Goal: Task Accomplishment & Management: Manage account settings

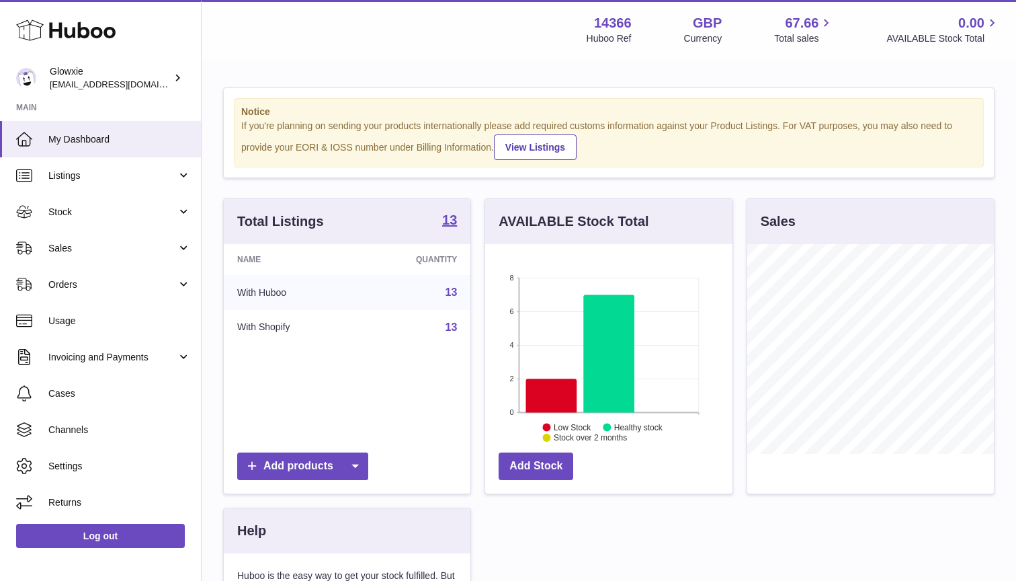
scroll to position [210, 247]
click at [134, 212] on span "Stock" at bounding box center [112, 212] width 128 height 13
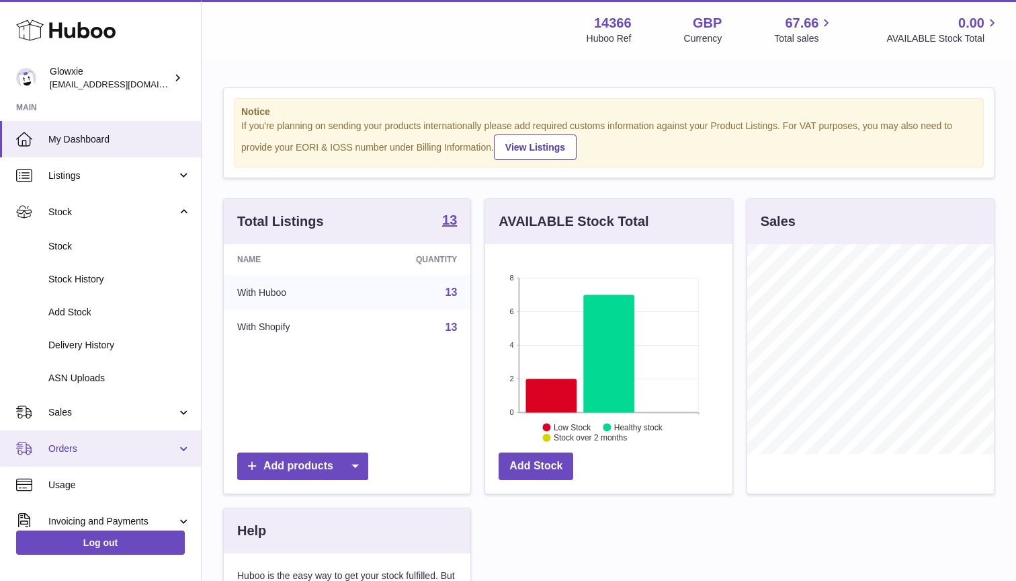
click at [105, 442] on span "Orders" at bounding box center [112, 448] width 128 height 13
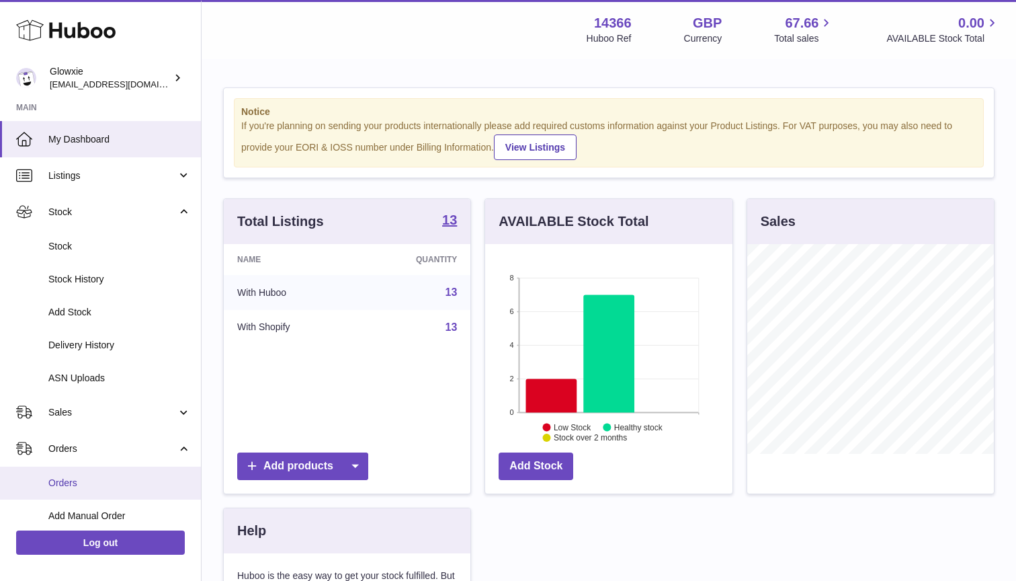
click at [93, 470] on link "Orders" at bounding box center [100, 482] width 201 height 33
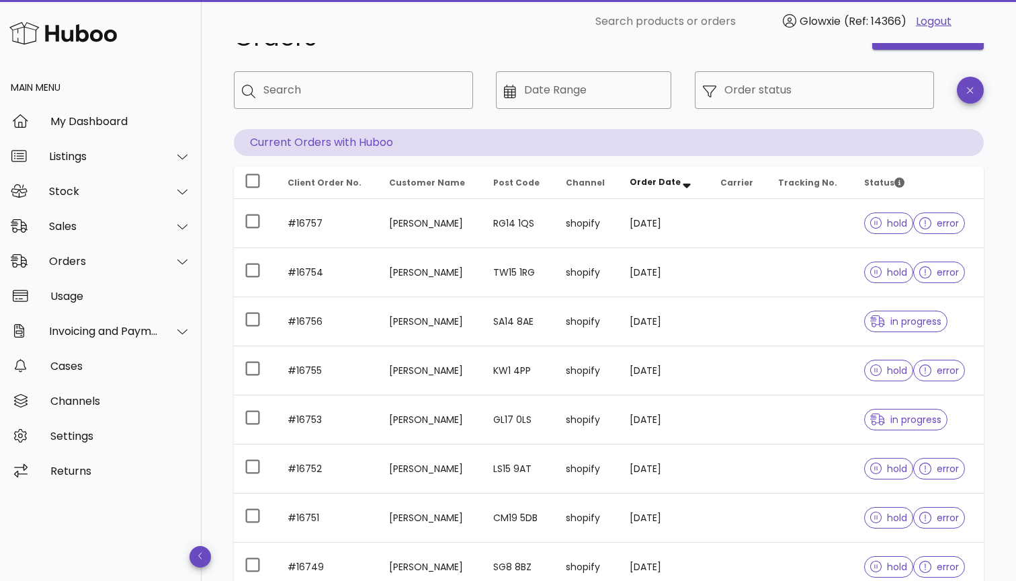
scroll to position [56, 0]
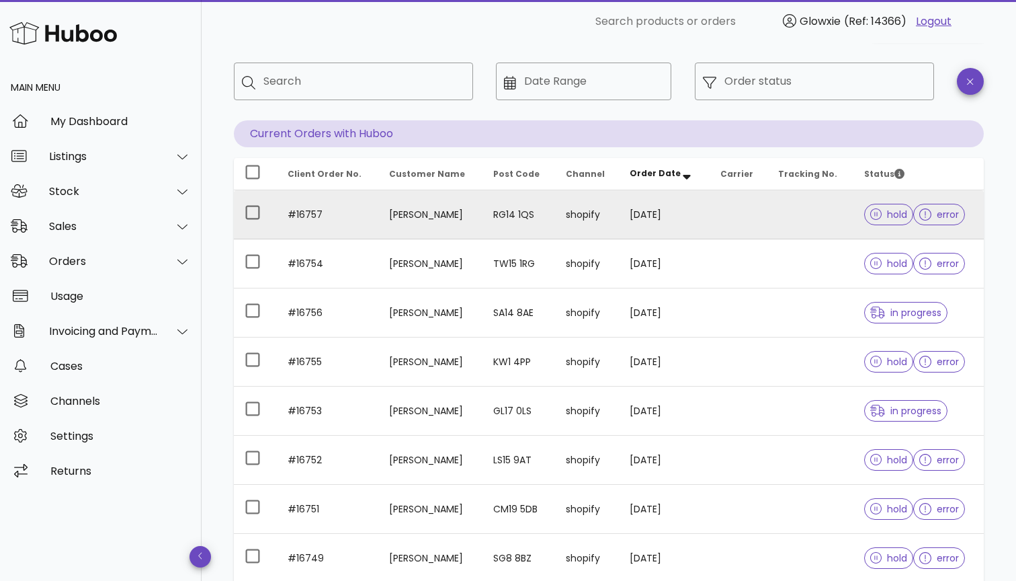
click at [753, 208] on td at bounding box center [739, 214] width 58 height 49
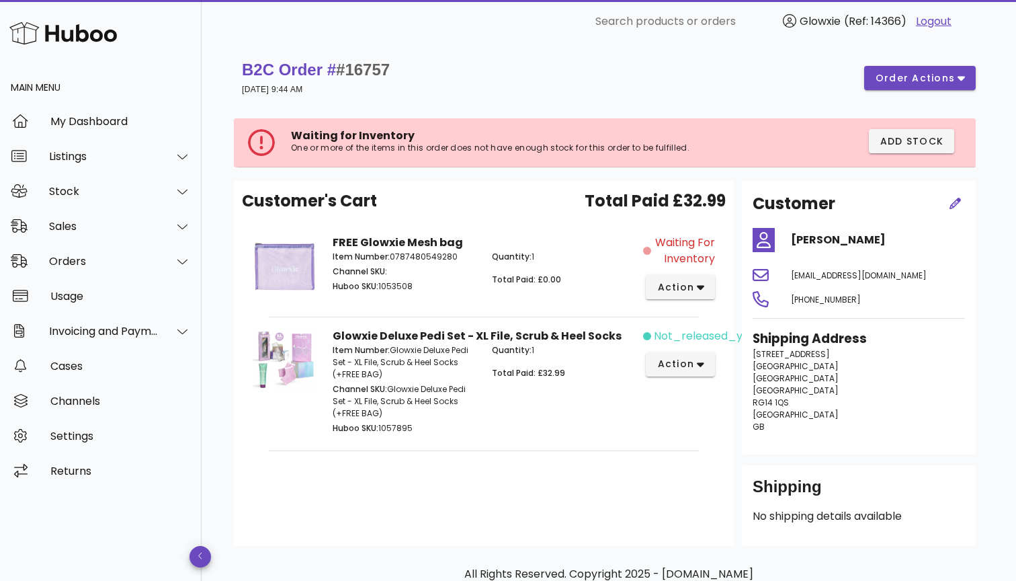
scroll to position [56, 0]
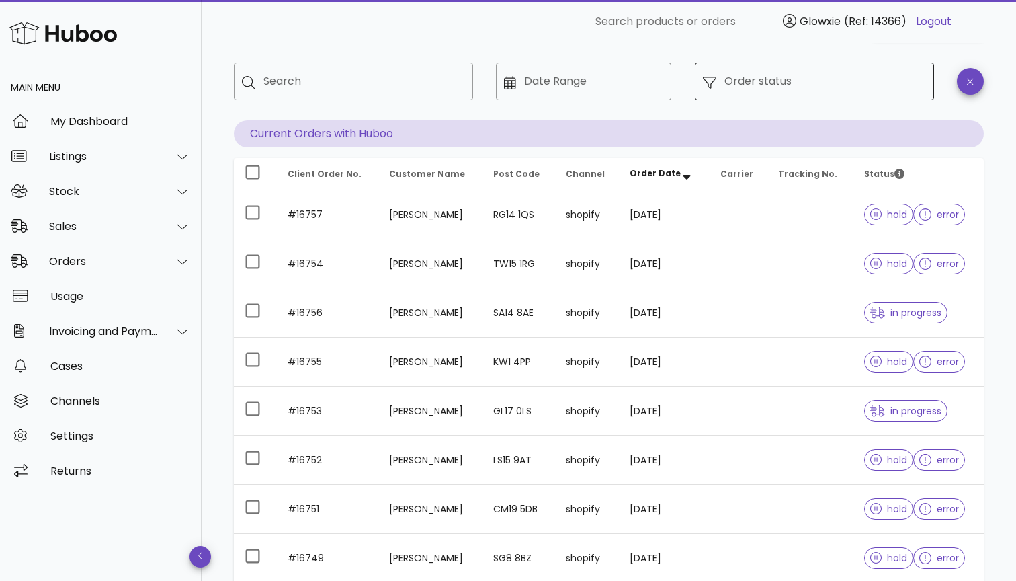
click at [924, 99] on div "Order status" at bounding box center [826, 82] width 202 height 38
click at [749, 94] on div "Order status" at bounding box center [826, 82] width 202 height 38
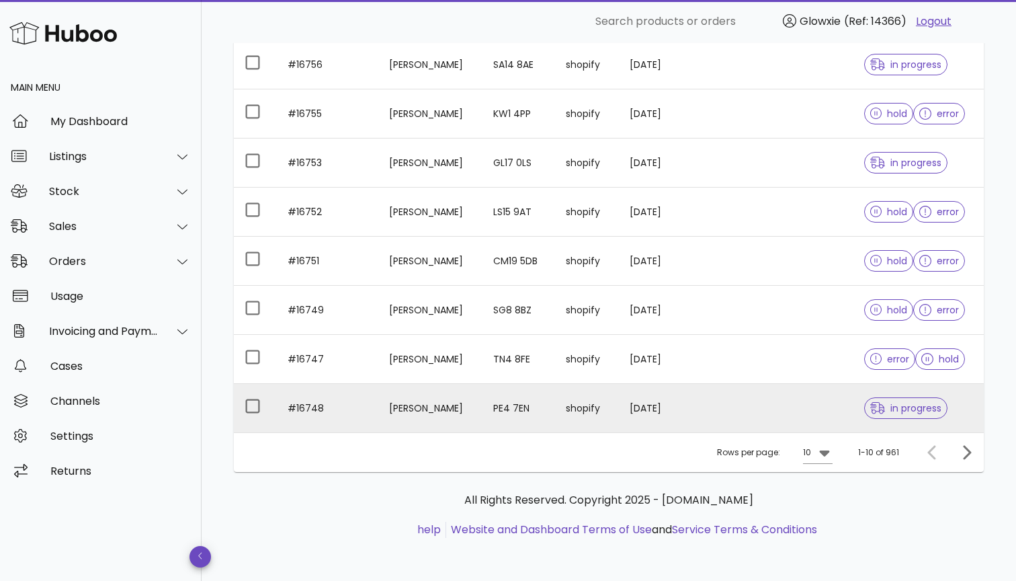
scroll to position [304, 0]
click at [667, 406] on td "[DATE]" at bounding box center [664, 408] width 90 height 48
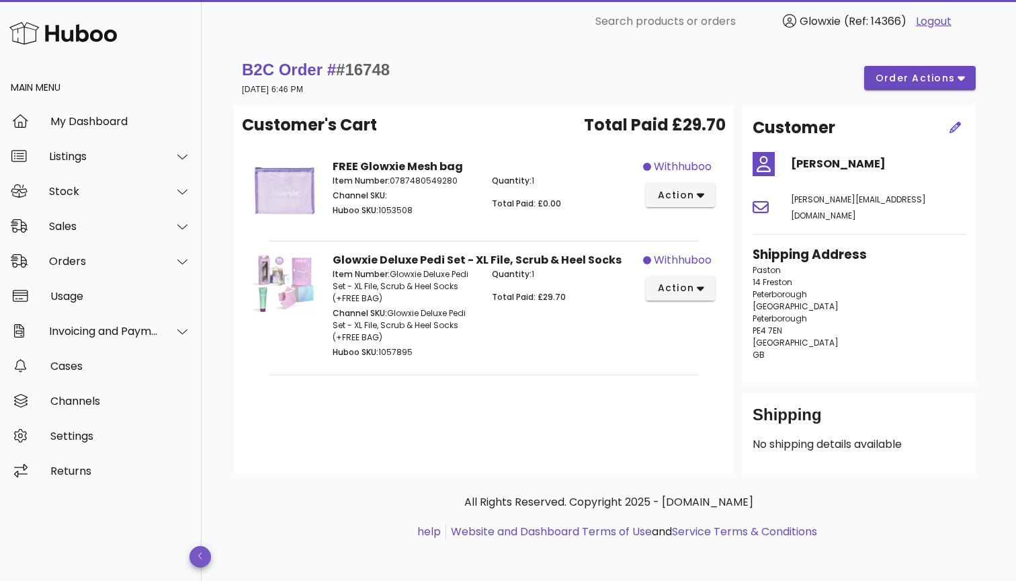
click at [201, 550] on button "button" at bounding box center [201, 557] width 22 height 22
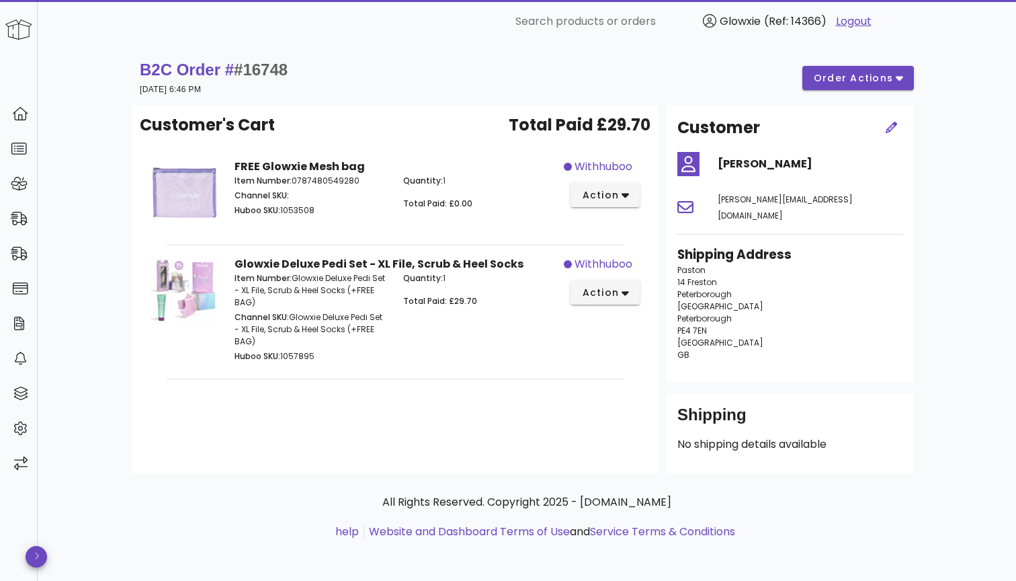
click at [197, 557] on div "All Rights Reserved. Copyright 2025 - huboo.co.uk help Website and Dashboard Te…" at bounding box center [527, 524] width 790 height 101
click at [32, 555] on span "button" at bounding box center [37, 556] width 22 height 11
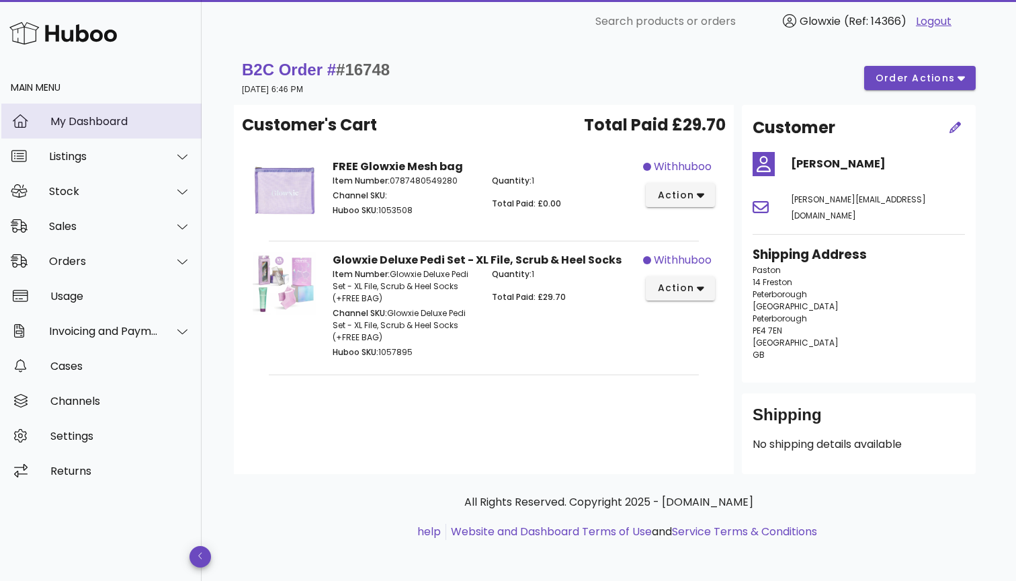
click at [117, 129] on div "My Dashboard" at bounding box center [120, 121] width 140 height 29
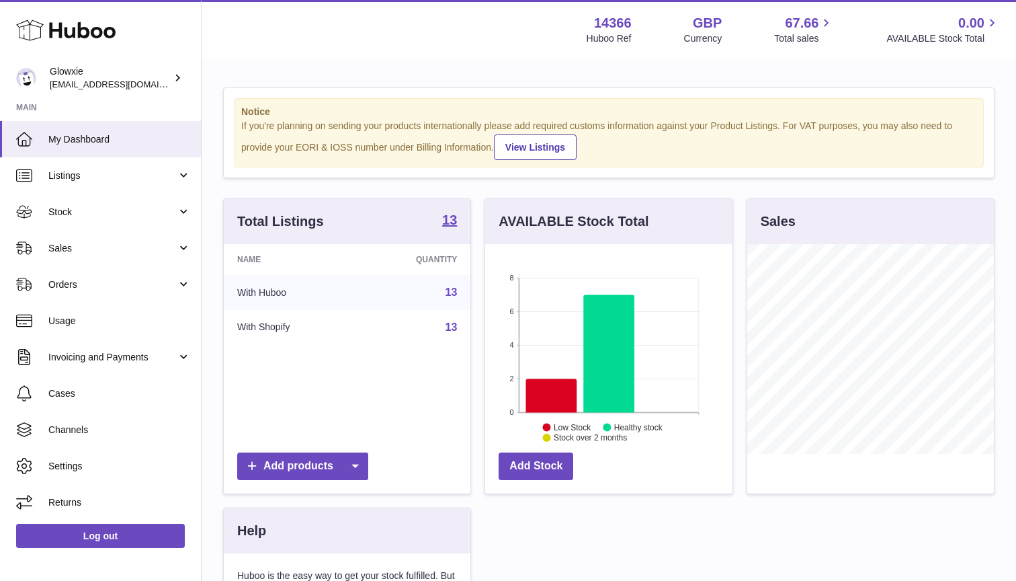
scroll to position [210, 247]
click at [134, 211] on span "Stock" at bounding box center [112, 212] width 128 height 13
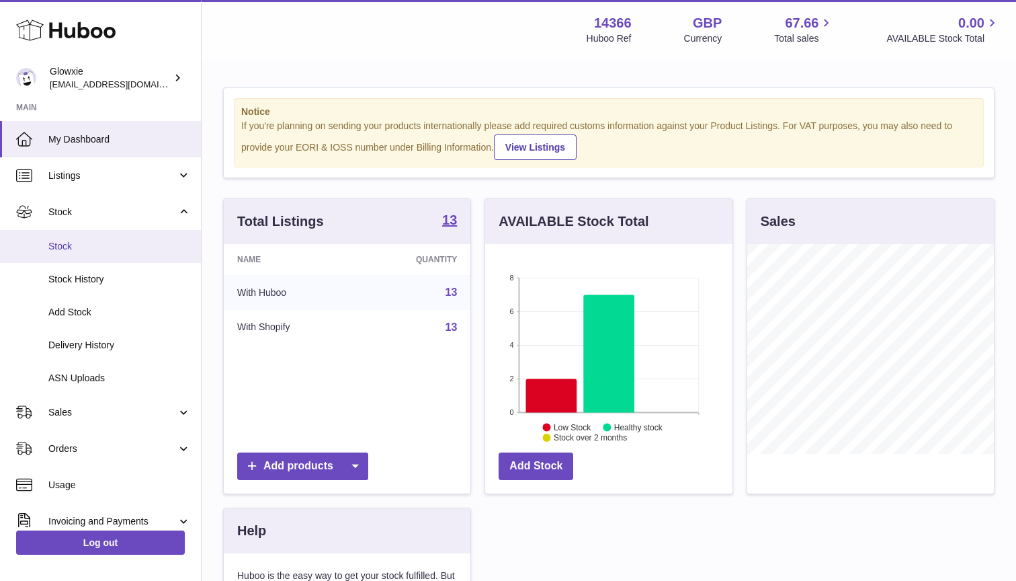
click at [105, 247] on span "Stock" at bounding box center [119, 246] width 142 height 13
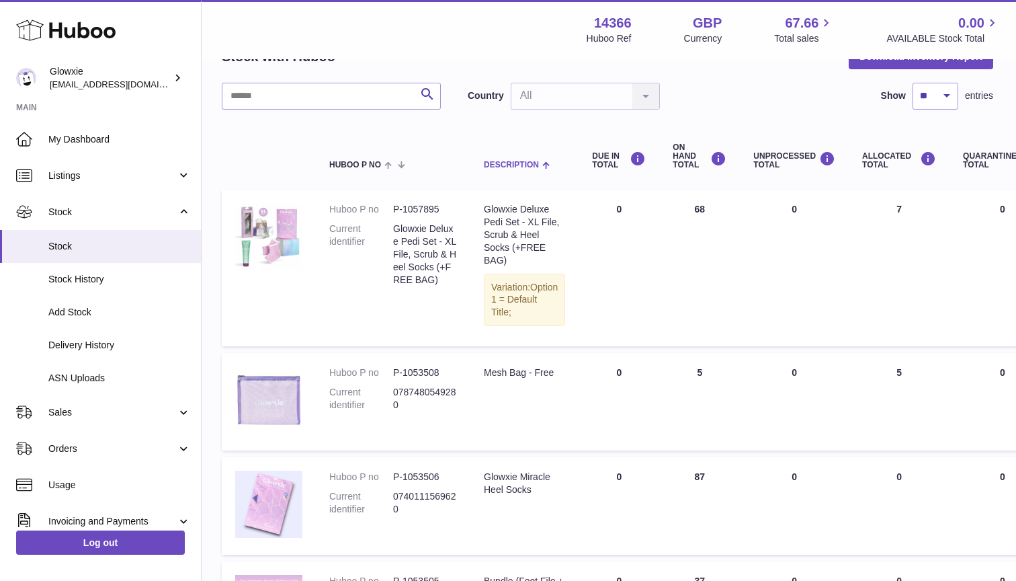
scroll to position [79, 1]
click at [83, 436] on link "Orders" at bounding box center [100, 448] width 201 height 36
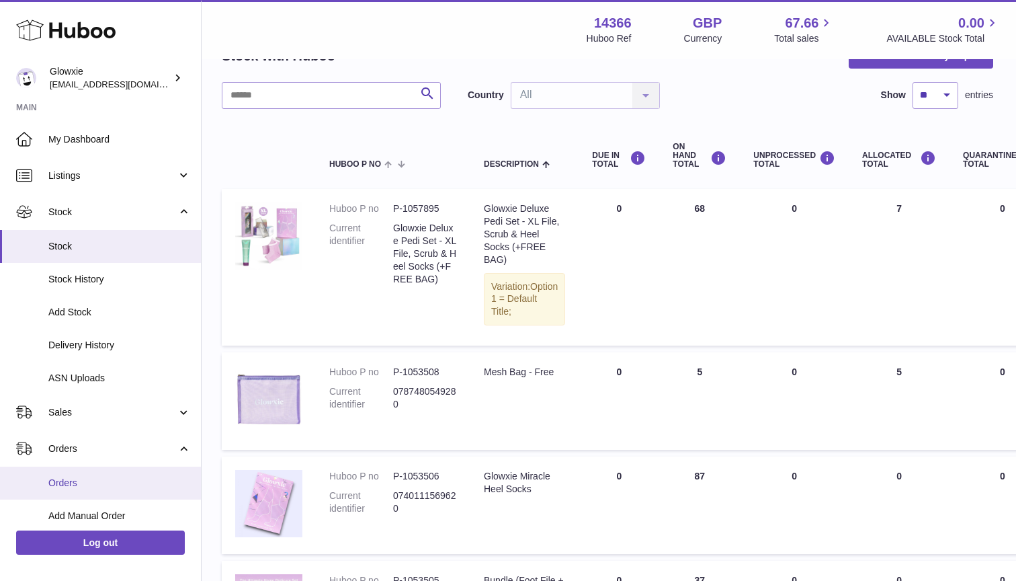
click at [116, 470] on link "Orders" at bounding box center [100, 482] width 201 height 33
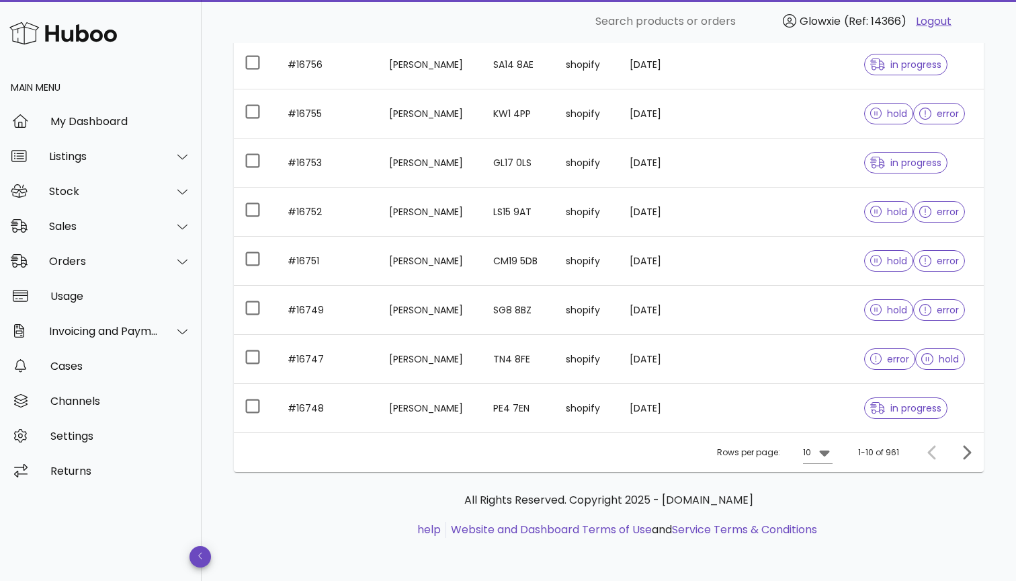
scroll to position [304, 0]
click at [831, 458] on icon at bounding box center [825, 452] width 16 height 16
click at [823, 497] on div "25" at bounding box center [822, 495] width 13 height 13
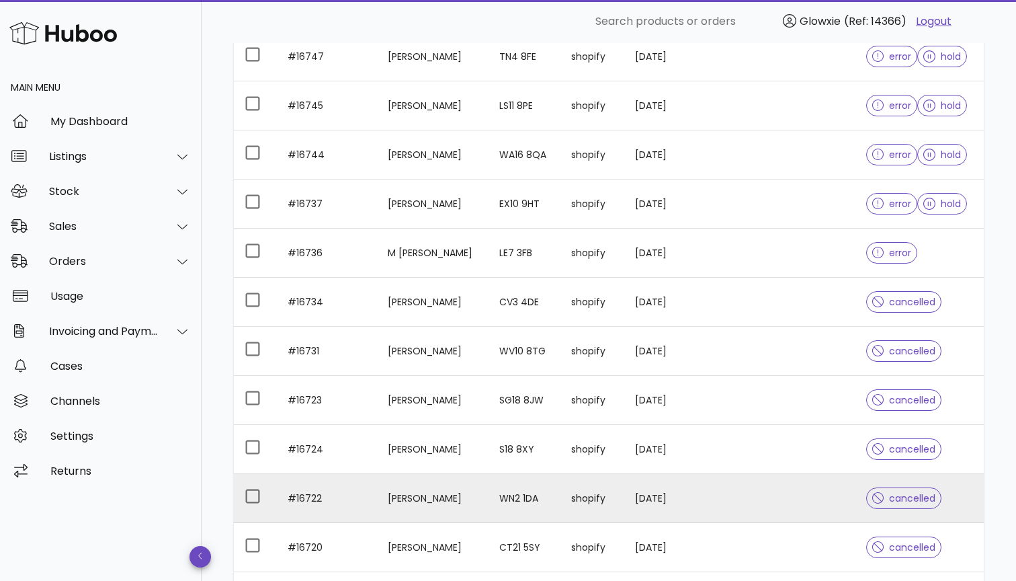
scroll to position [566, 0]
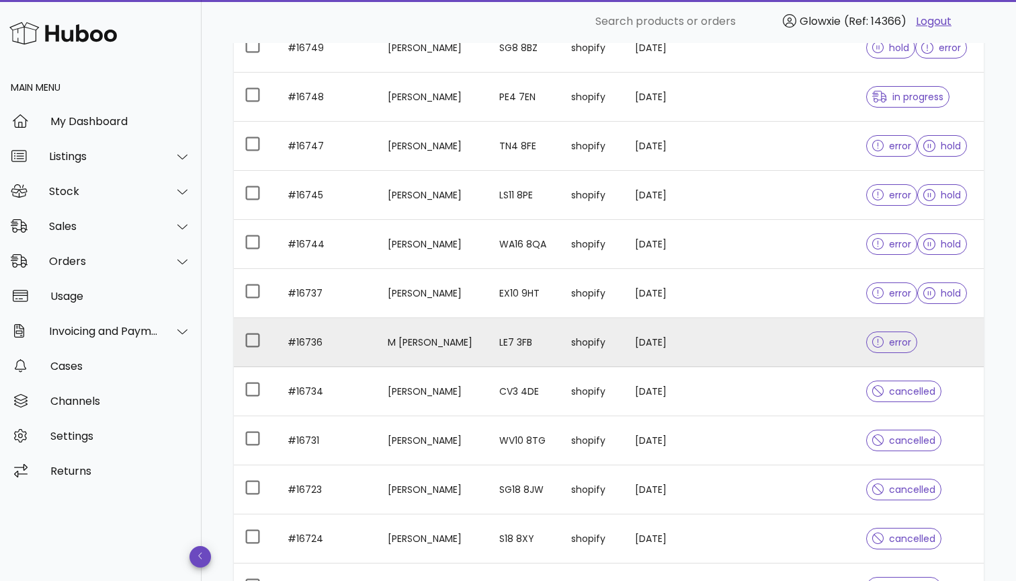
click at [624, 345] on td "shopify" at bounding box center [593, 342] width 64 height 49
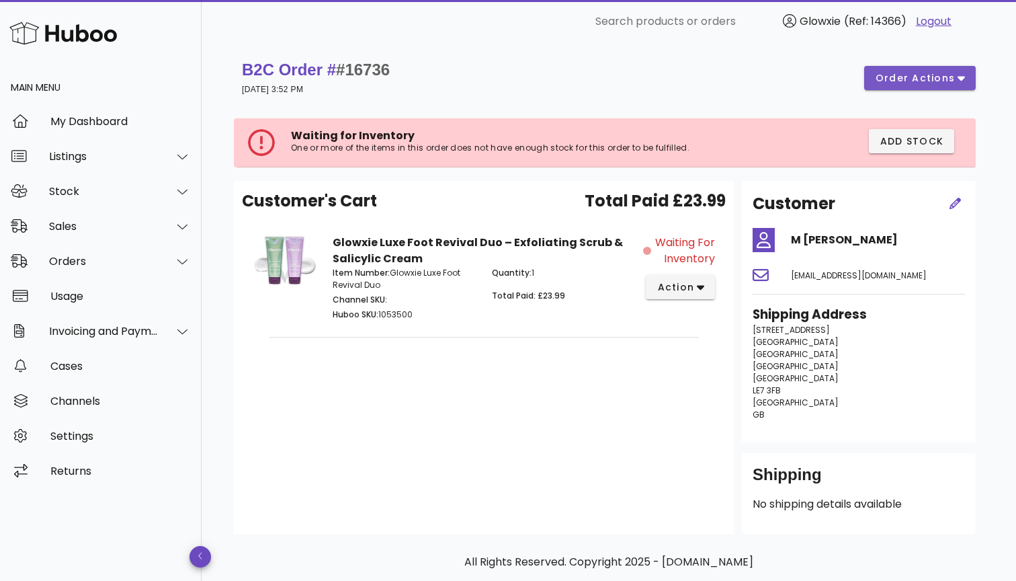
click at [934, 79] on span "order actions" at bounding box center [915, 78] width 81 height 14
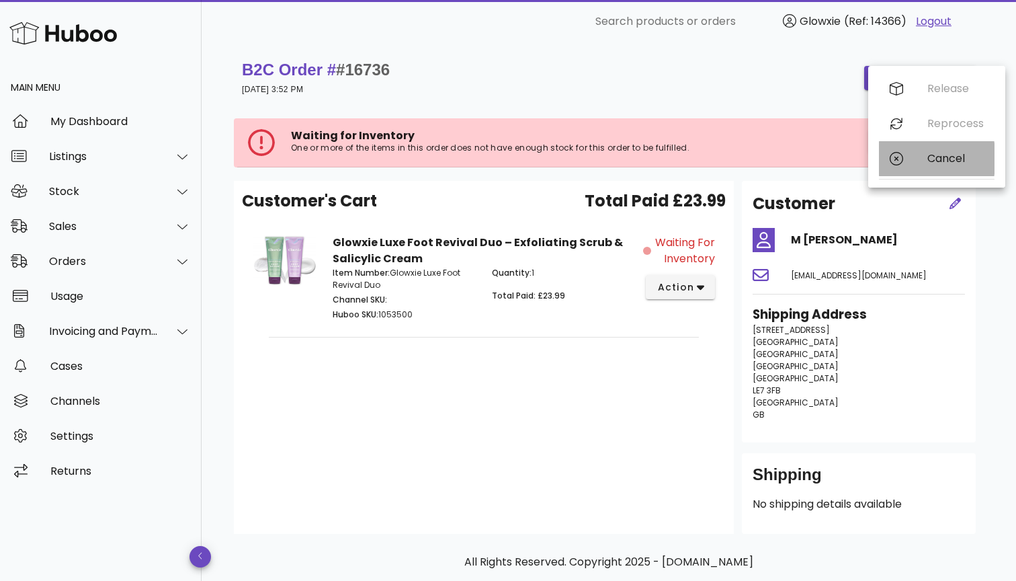
click at [917, 167] on div "Cancel" at bounding box center [937, 158] width 116 height 35
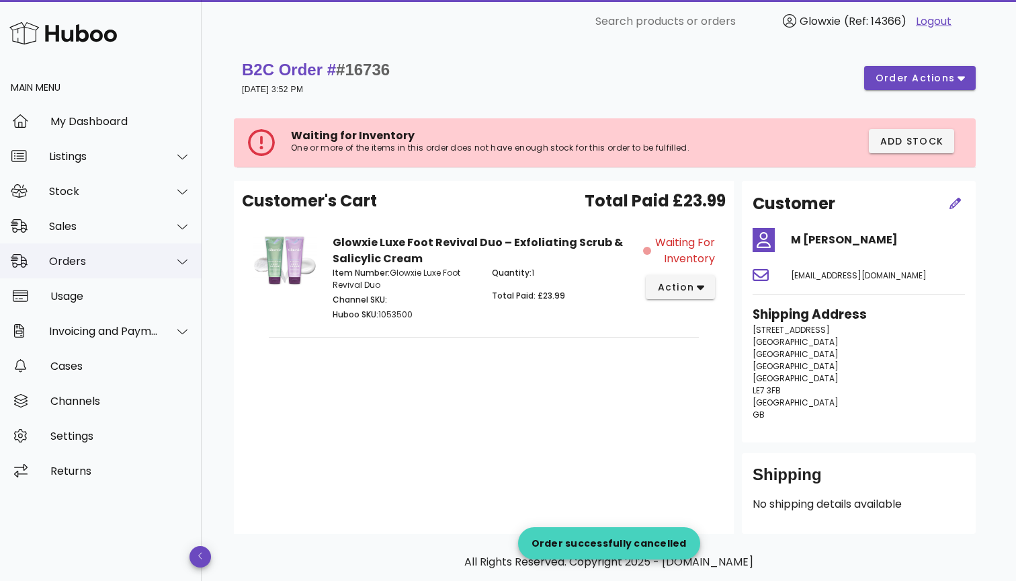
click at [81, 269] on div "Orders" at bounding box center [101, 260] width 202 height 35
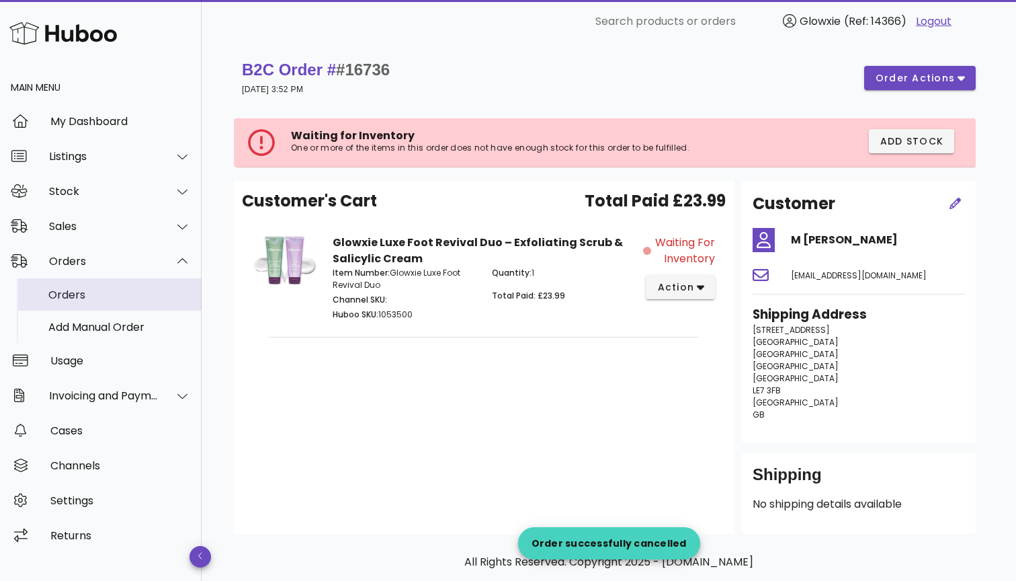
click at [78, 295] on div "Orders" at bounding box center [119, 294] width 142 height 13
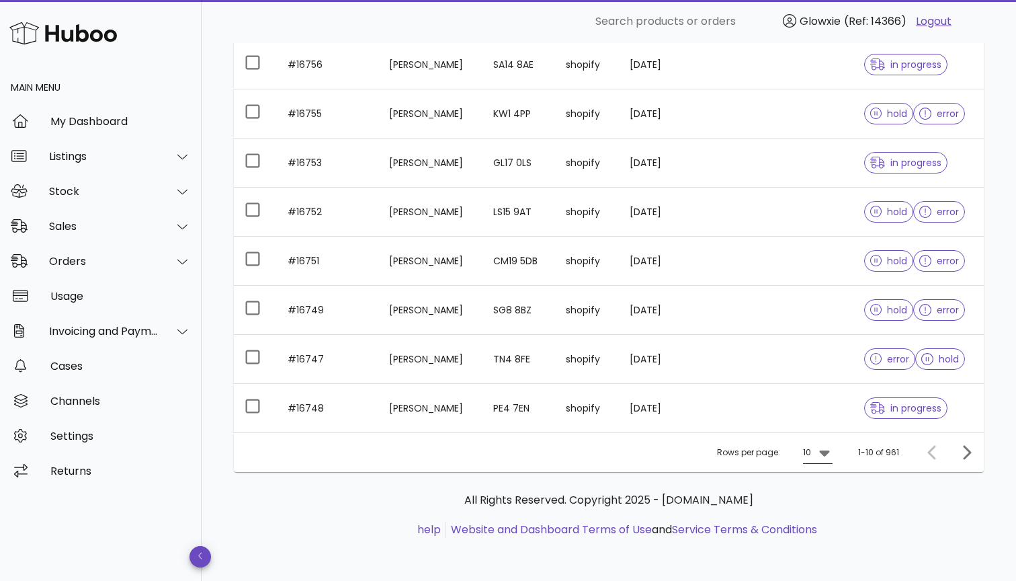
scroll to position [304, 0]
click at [811, 451] on div "10" at bounding box center [807, 452] width 8 height 12
click at [817, 523] on div "50" at bounding box center [822, 527] width 13 height 13
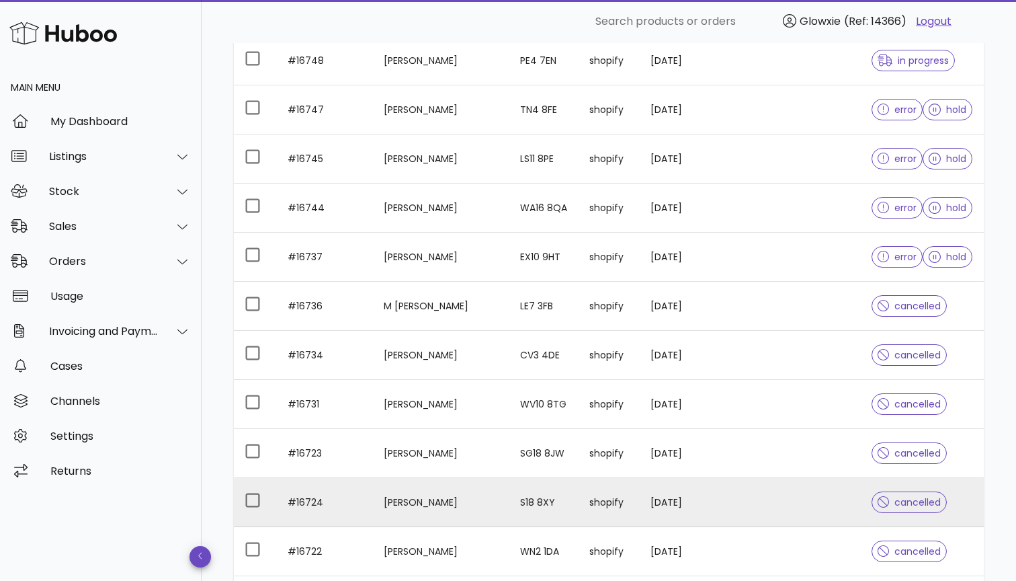
scroll to position [598, 0]
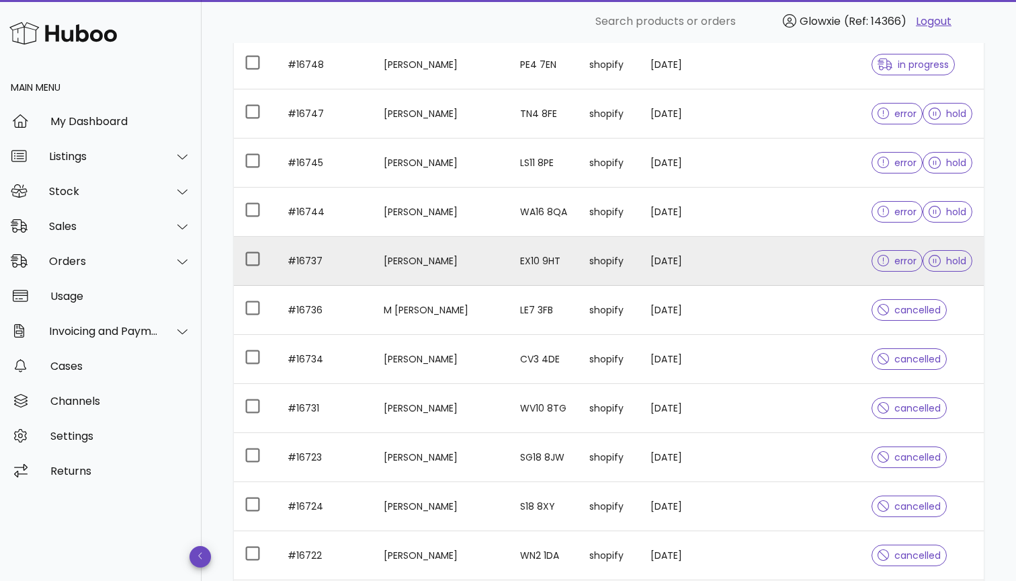
click at [449, 262] on td "[PERSON_NAME]" at bounding box center [441, 261] width 136 height 49
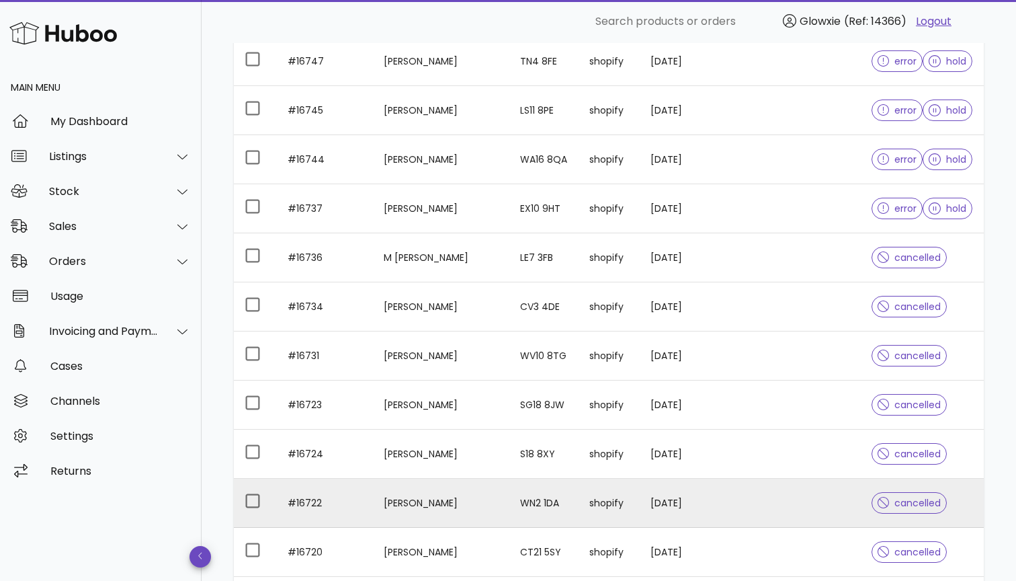
scroll to position [639, 0]
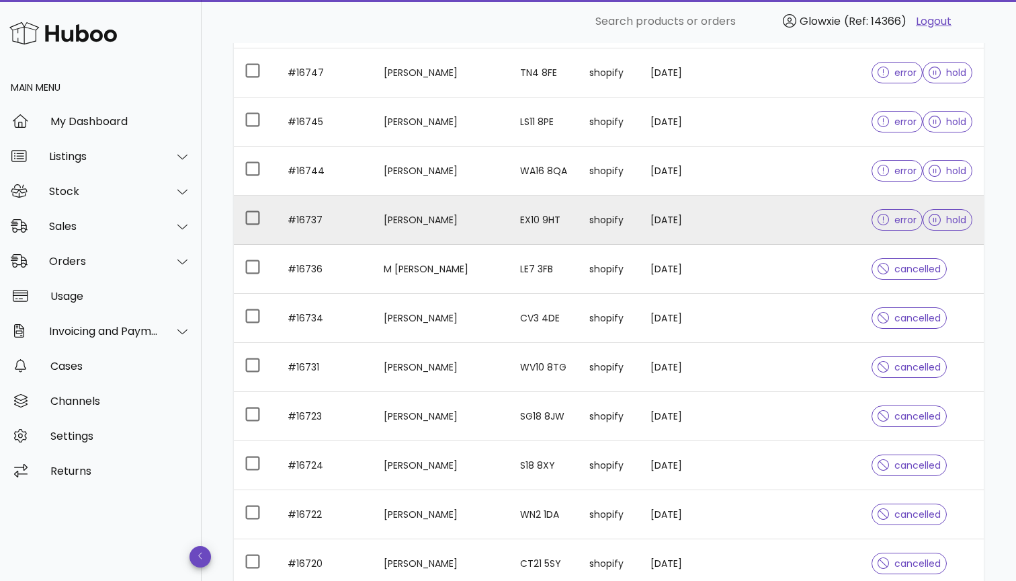
click at [456, 219] on td "[PERSON_NAME]" at bounding box center [441, 220] width 136 height 49
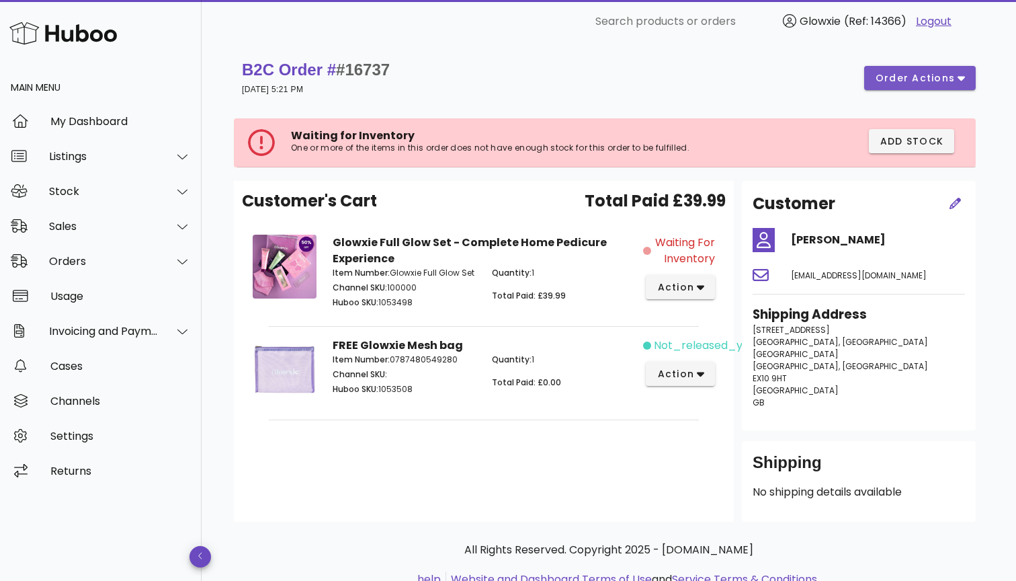
click at [962, 87] on button "order actions" at bounding box center [920, 78] width 112 height 24
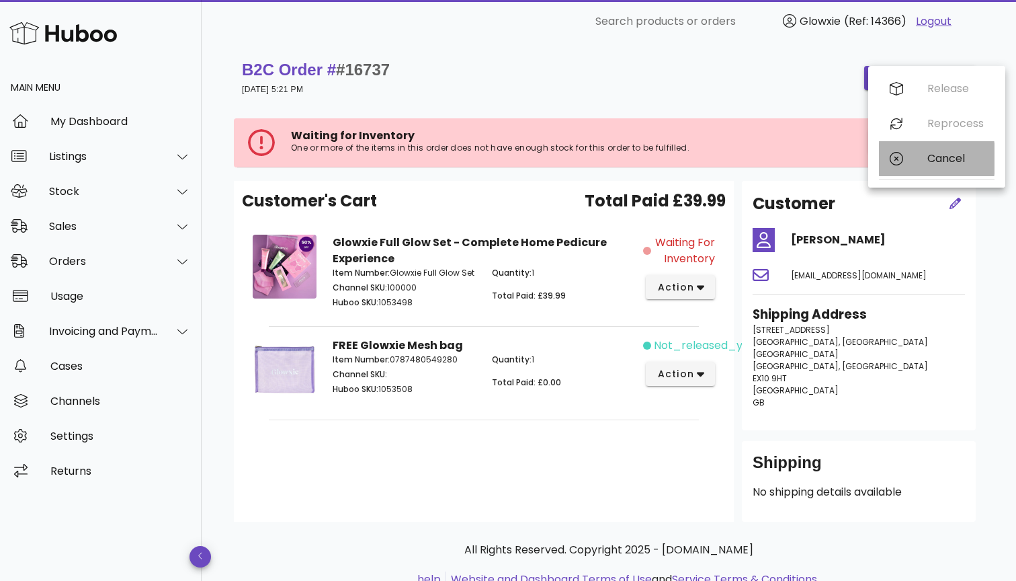
click at [930, 153] on div "Cancel" at bounding box center [956, 158] width 56 height 13
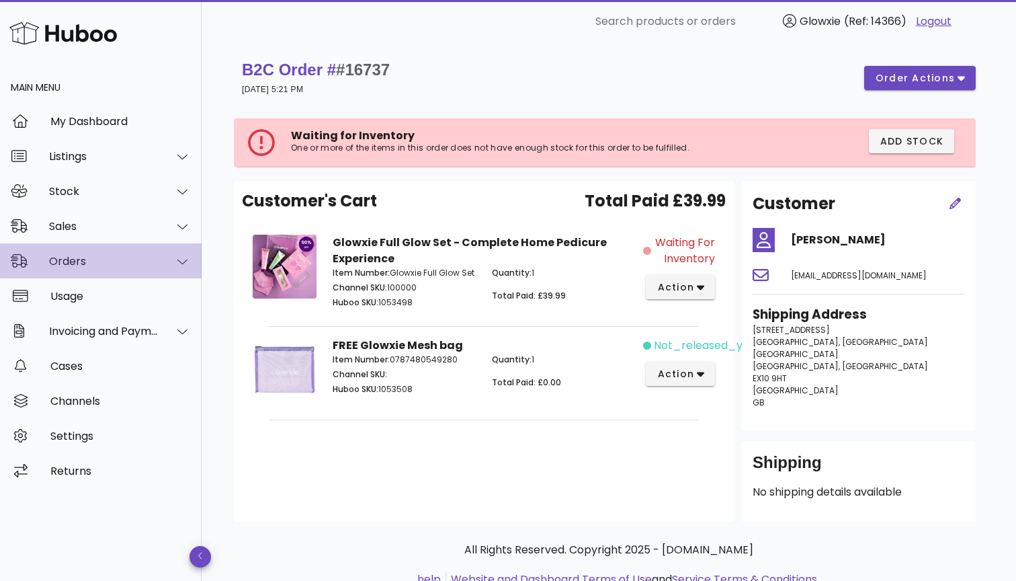
click at [131, 253] on div "Orders" at bounding box center [101, 260] width 202 height 35
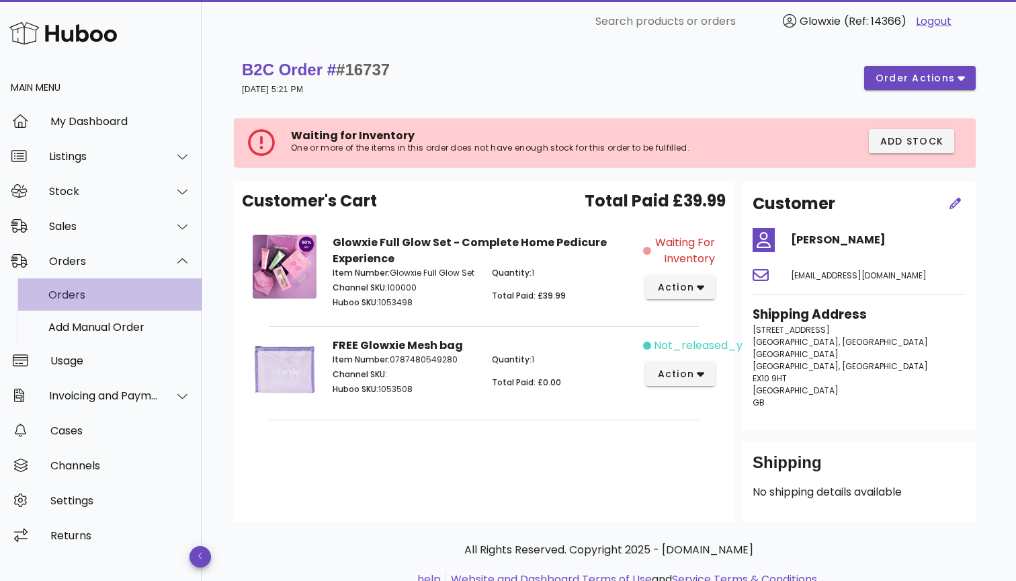
click at [129, 294] on div "Orders" at bounding box center [119, 294] width 142 height 13
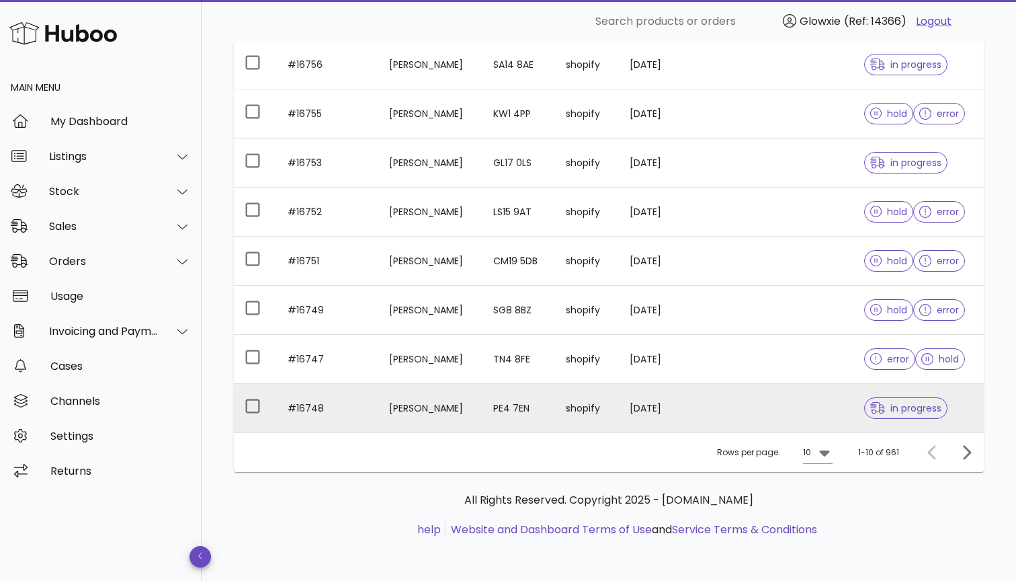
scroll to position [304, 0]
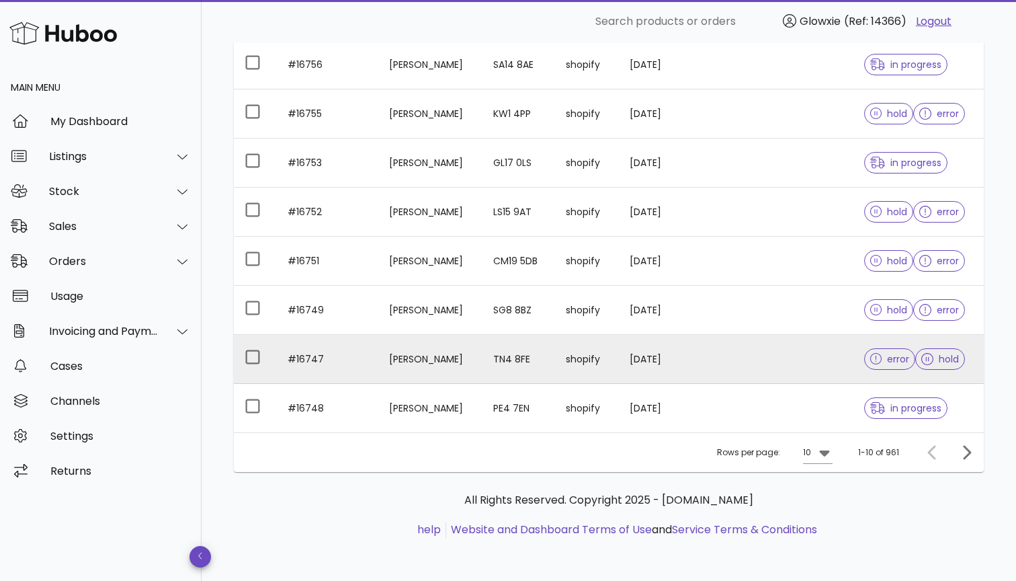
click at [555, 375] on td "TN4 8FE" at bounding box center [519, 359] width 73 height 49
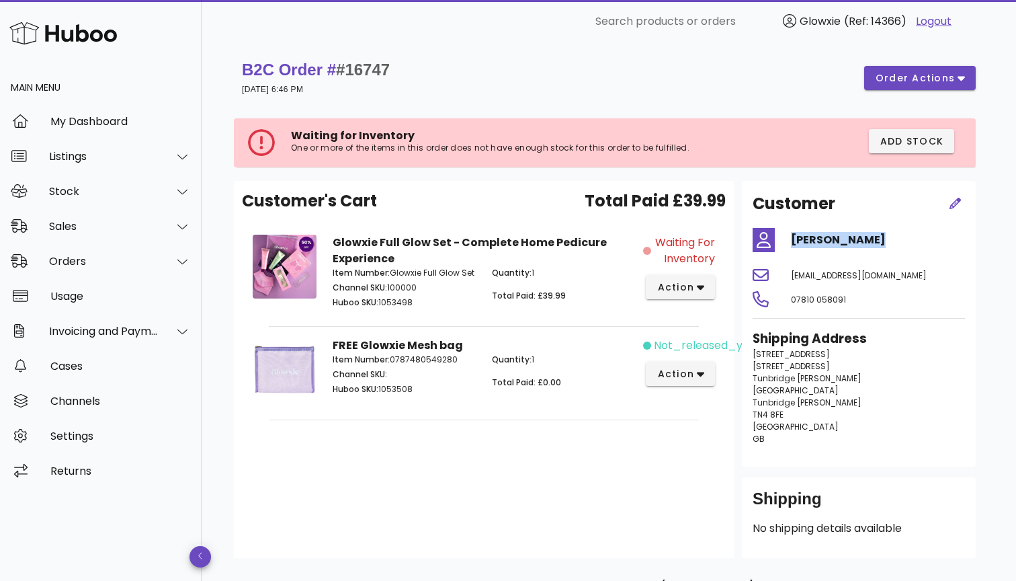
drag, startPoint x: 876, startPoint y: 239, endPoint x: 789, endPoint y: 241, distance: 87.4
click at [789, 241] on div "[PERSON_NAME]" at bounding box center [878, 240] width 190 height 32
copy h4 "[PERSON_NAME]"
click at [885, 82] on span "order actions" at bounding box center [915, 78] width 81 height 14
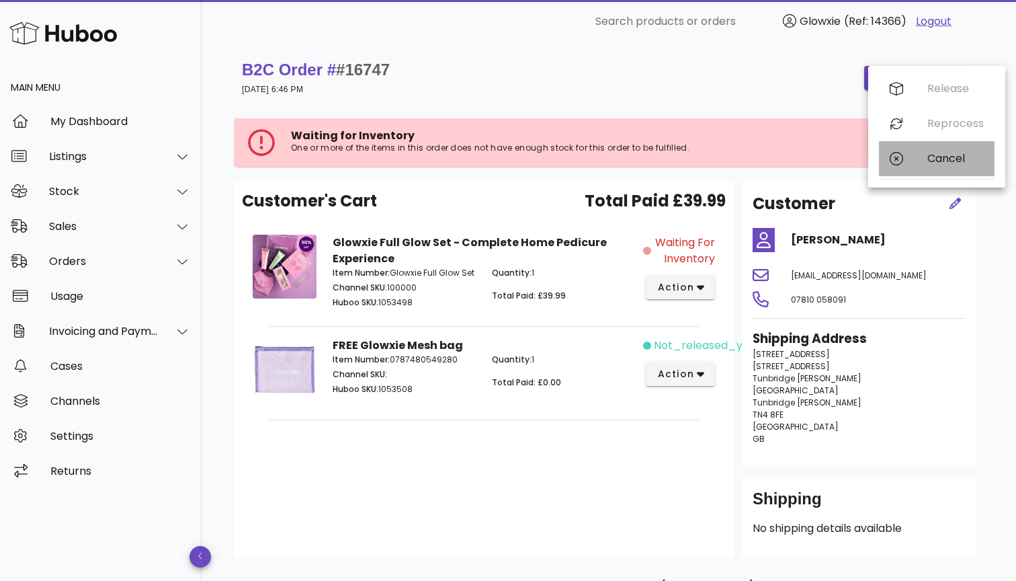
click at [906, 157] on div "Cancel" at bounding box center [937, 158] width 116 height 35
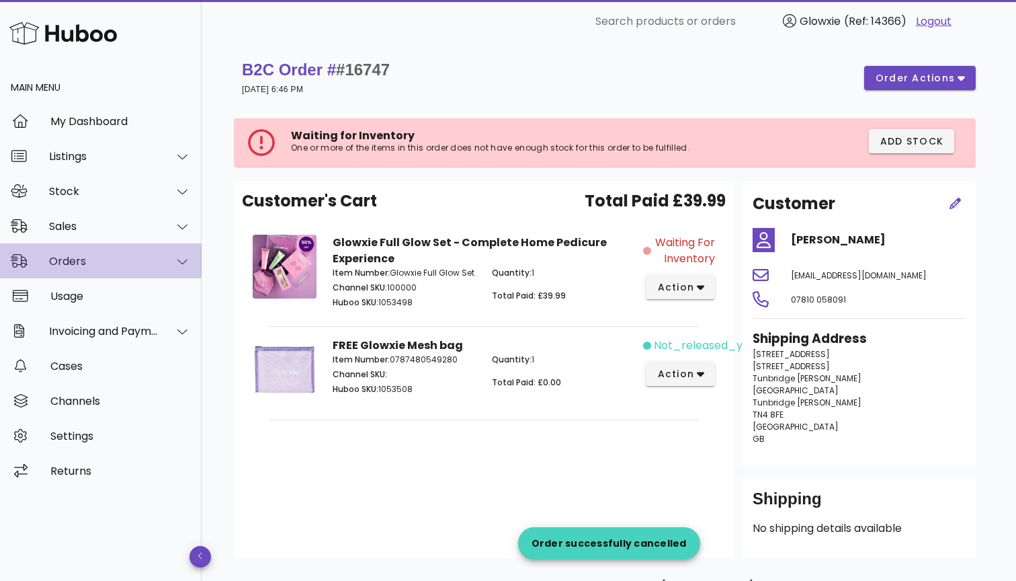
click at [173, 253] on div at bounding box center [175, 262] width 32 height 34
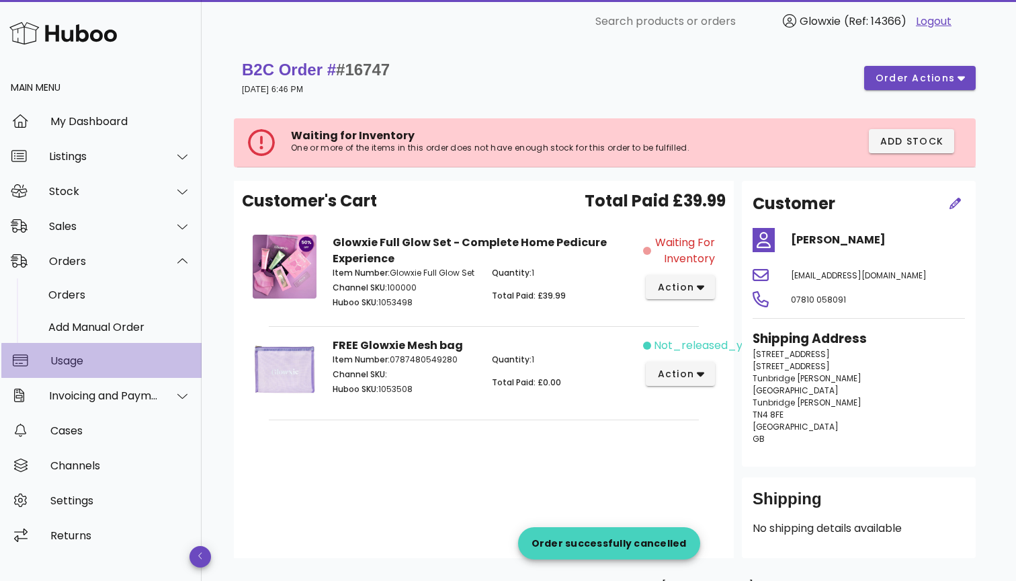
click at [124, 358] on div "Usage" at bounding box center [120, 360] width 140 height 13
click at [128, 192] on div "Stock" at bounding box center [104, 191] width 110 height 13
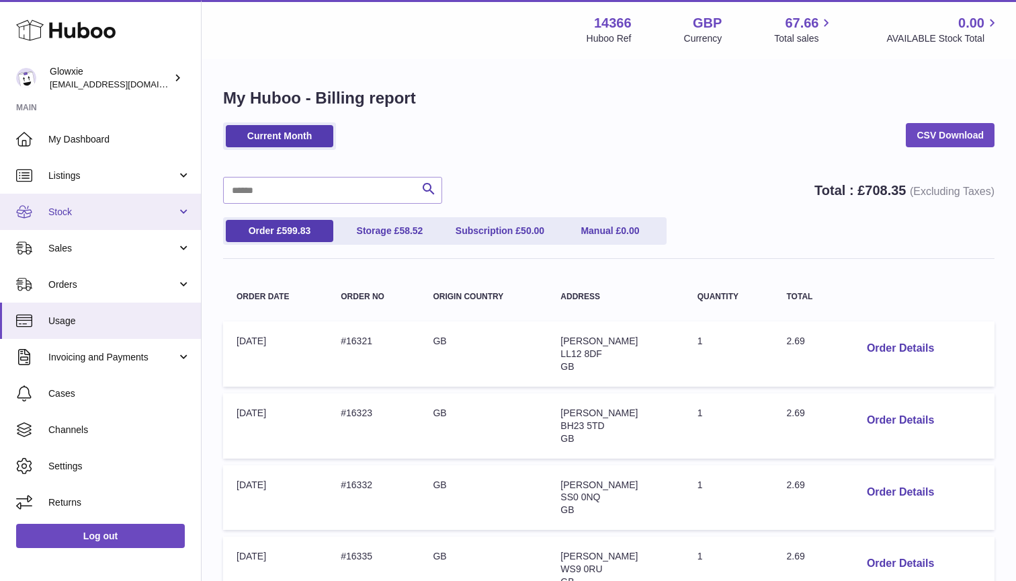
click at [141, 218] on link "Stock" at bounding box center [100, 212] width 201 height 36
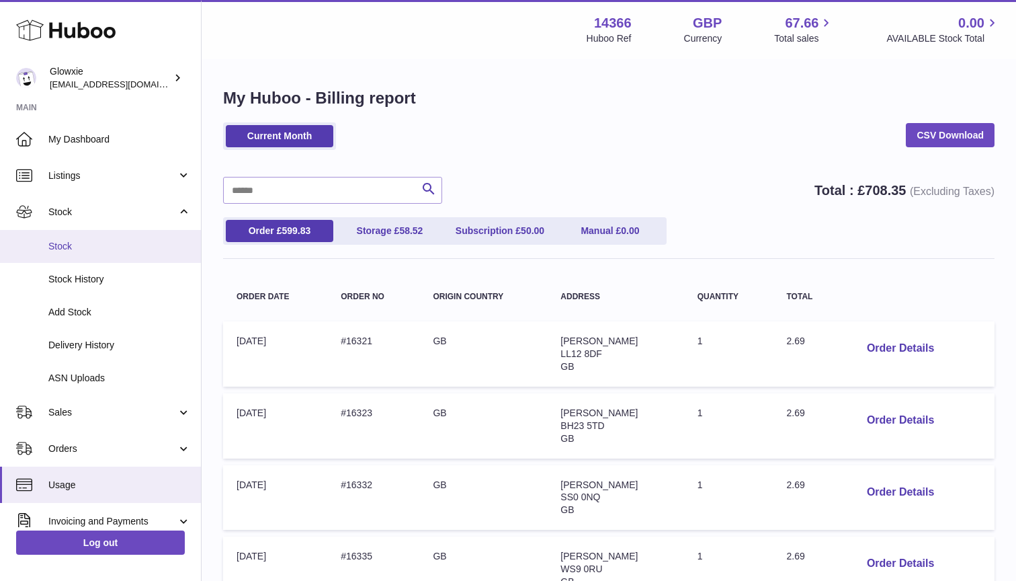
click at [135, 248] on span "Stock" at bounding box center [119, 246] width 142 height 13
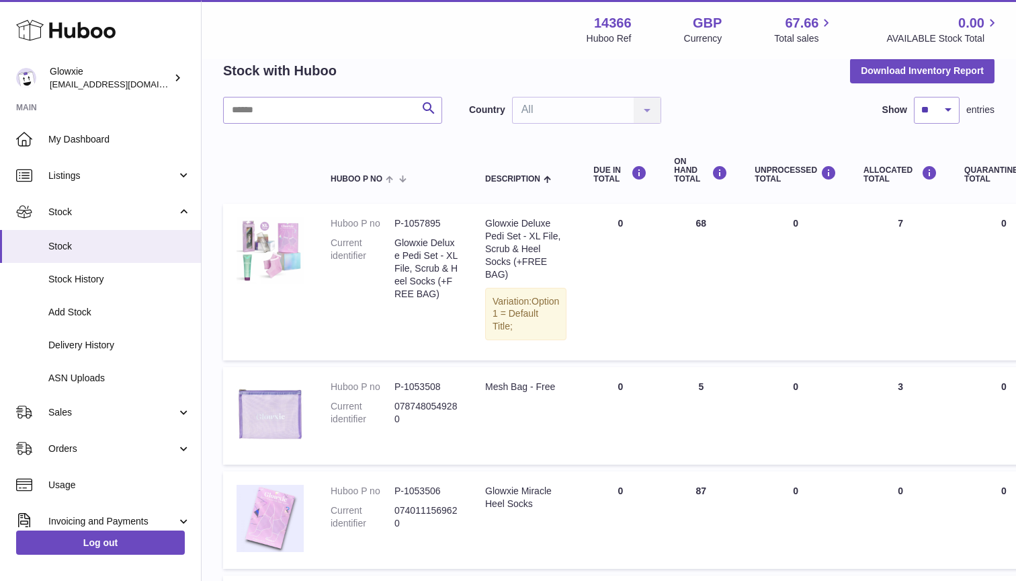
scroll to position [80, 0]
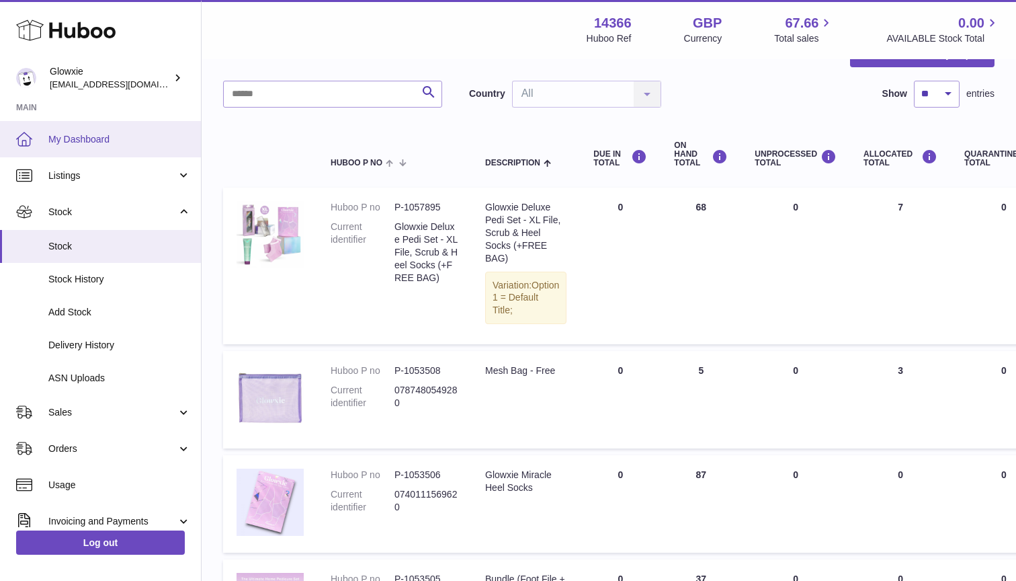
click at [153, 134] on span "My Dashboard" at bounding box center [119, 139] width 142 height 13
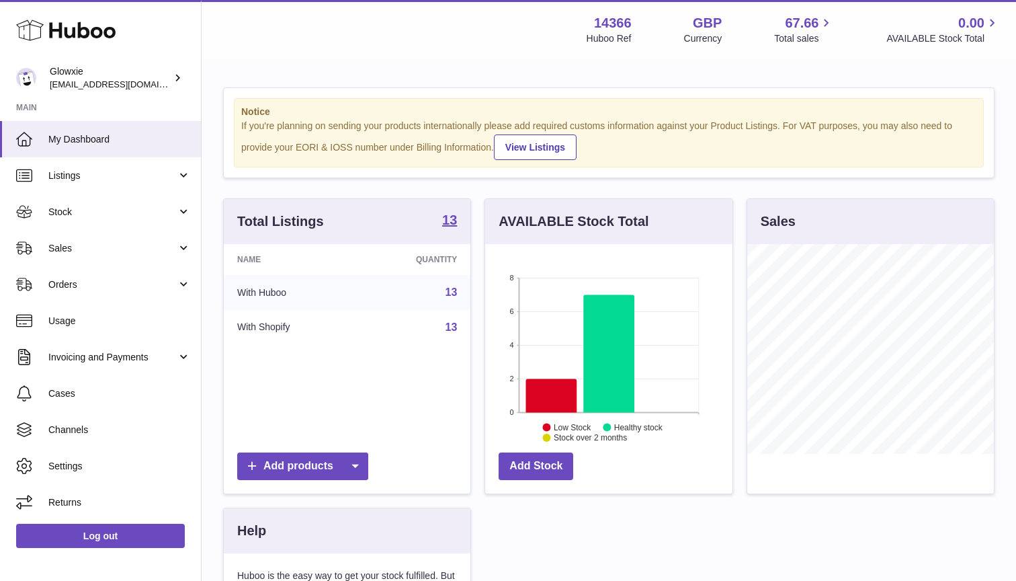
scroll to position [210, 247]
click at [99, 276] on link "Orders" at bounding box center [100, 284] width 201 height 36
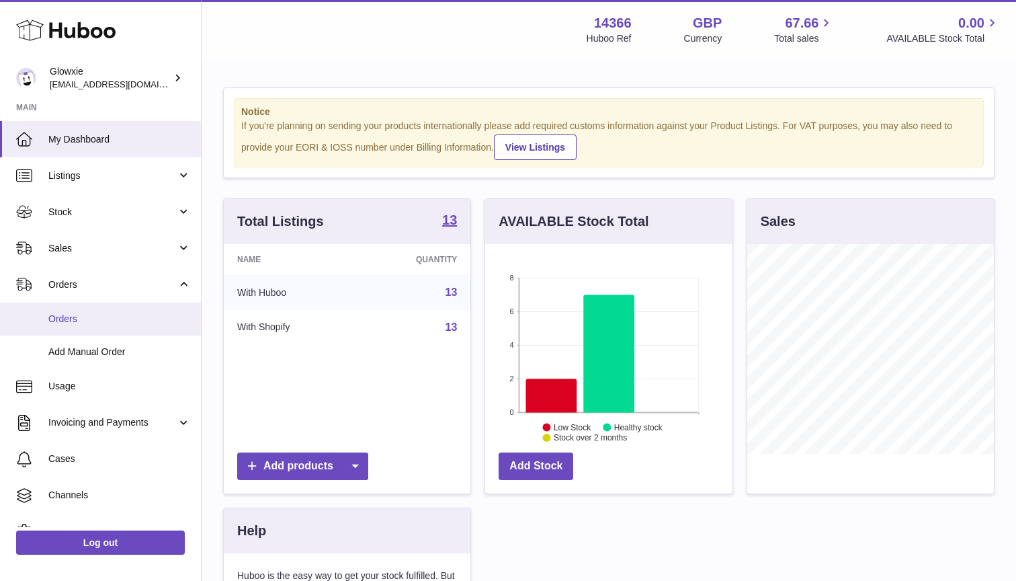
click at [109, 328] on link "Orders" at bounding box center [100, 318] width 201 height 33
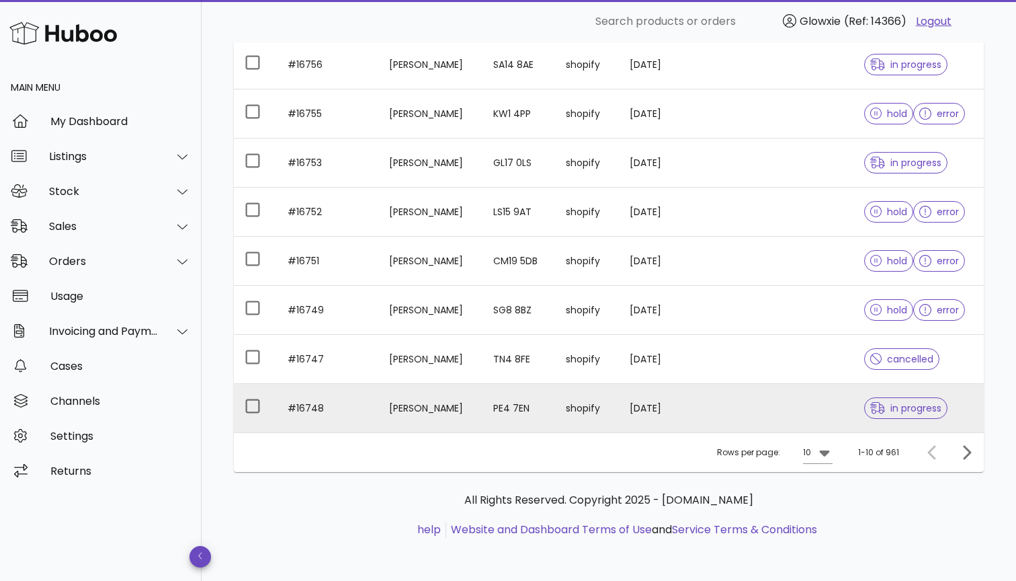
scroll to position [304, 0]
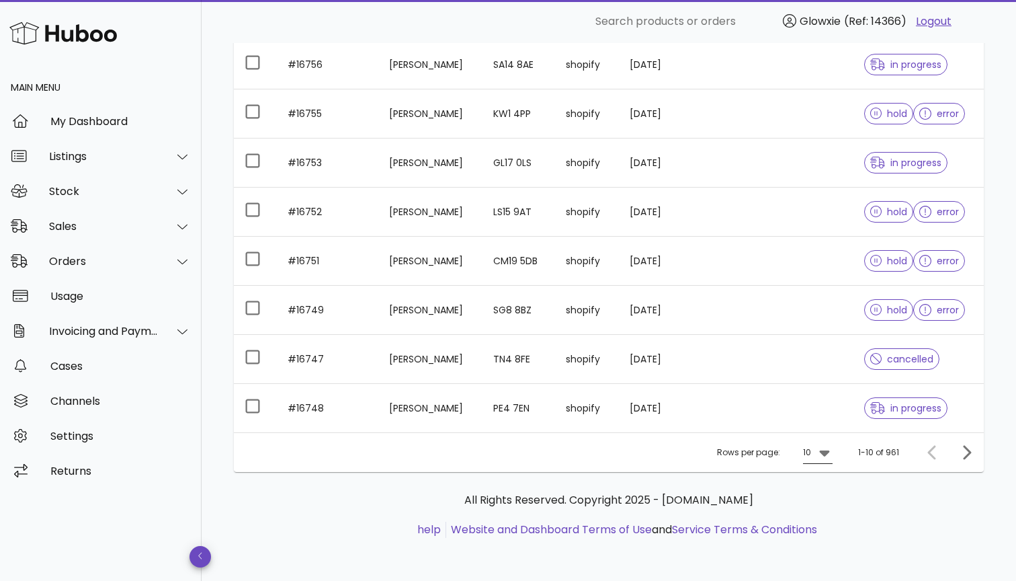
click at [823, 457] on icon at bounding box center [825, 452] width 16 height 16
click at [816, 530] on div "50" at bounding box center [822, 527] width 13 height 13
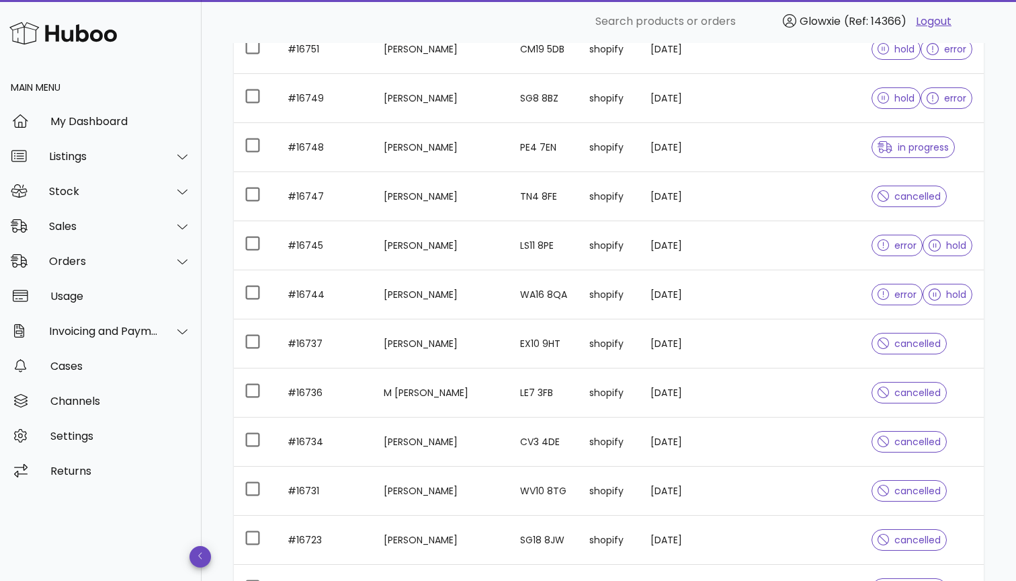
scroll to position [441, 0]
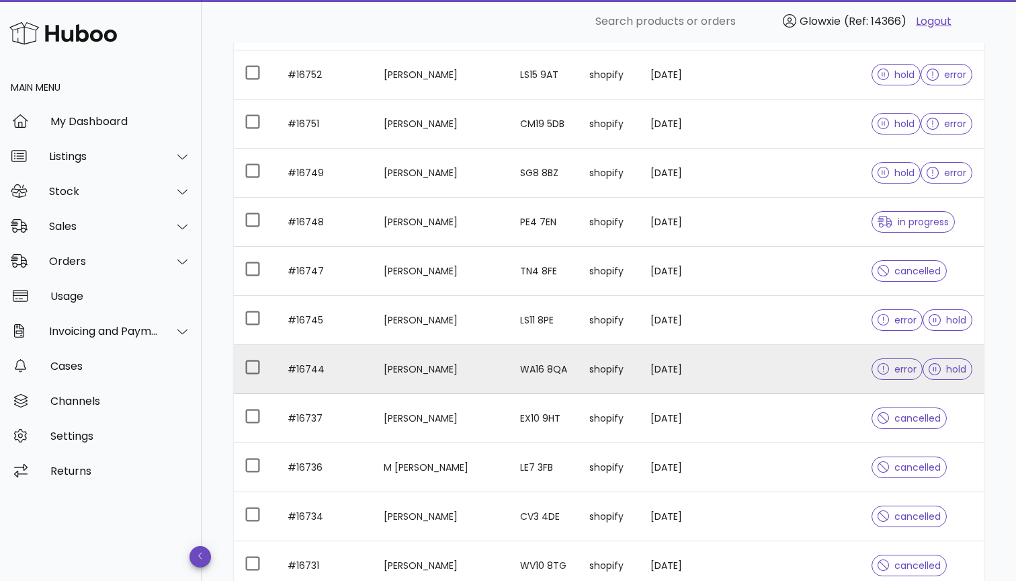
click at [594, 383] on td "shopify" at bounding box center [609, 369] width 61 height 49
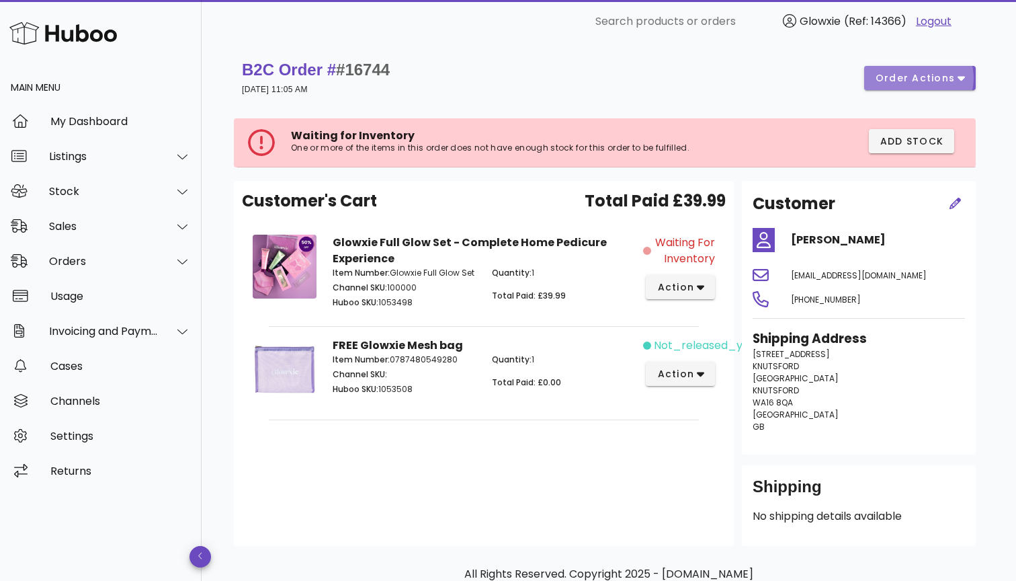
click at [918, 81] on span "order actions" at bounding box center [915, 78] width 81 height 14
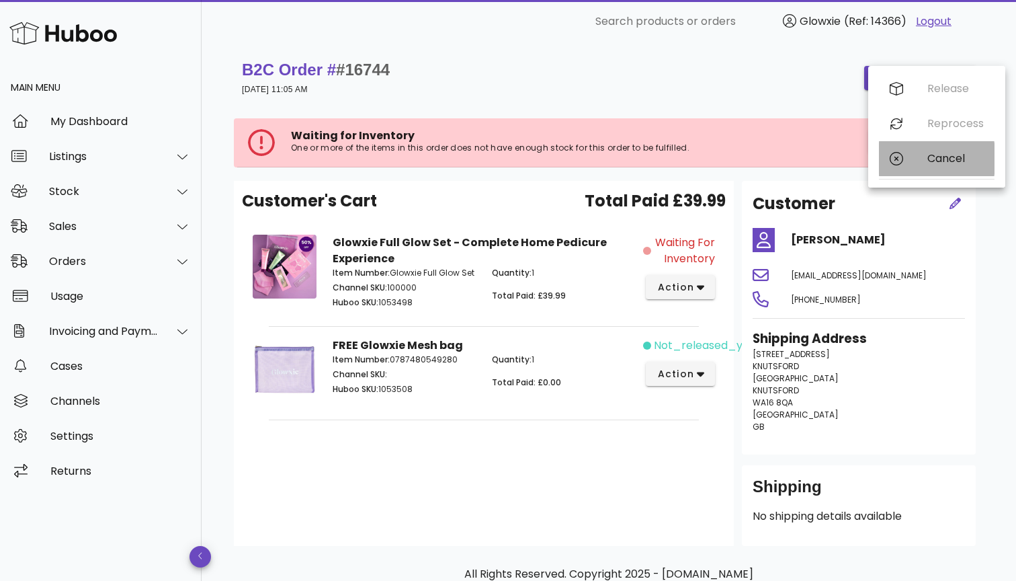
click at [909, 157] on div "Cancel" at bounding box center [937, 158] width 116 height 35
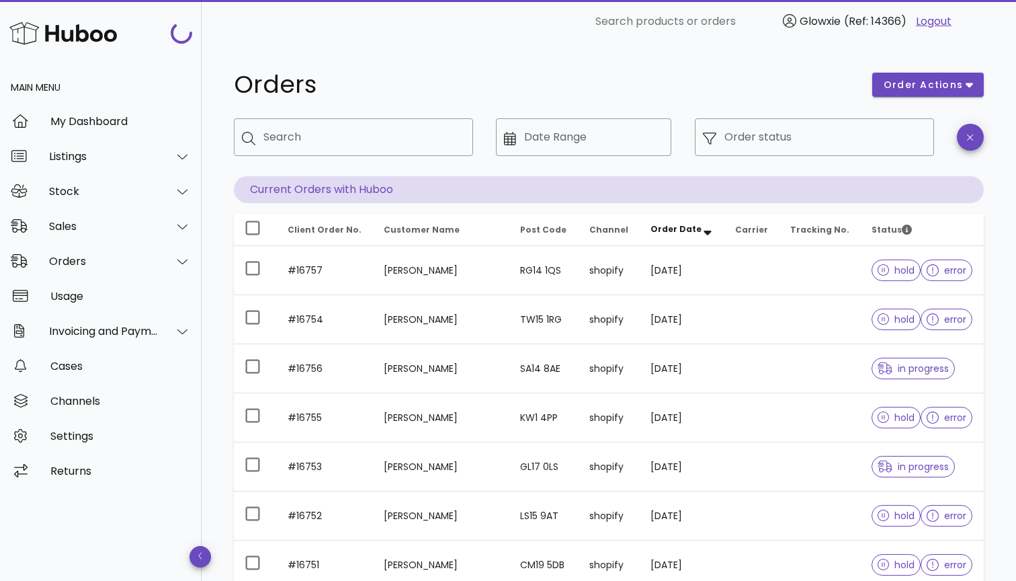
scroll to position [441, 0]
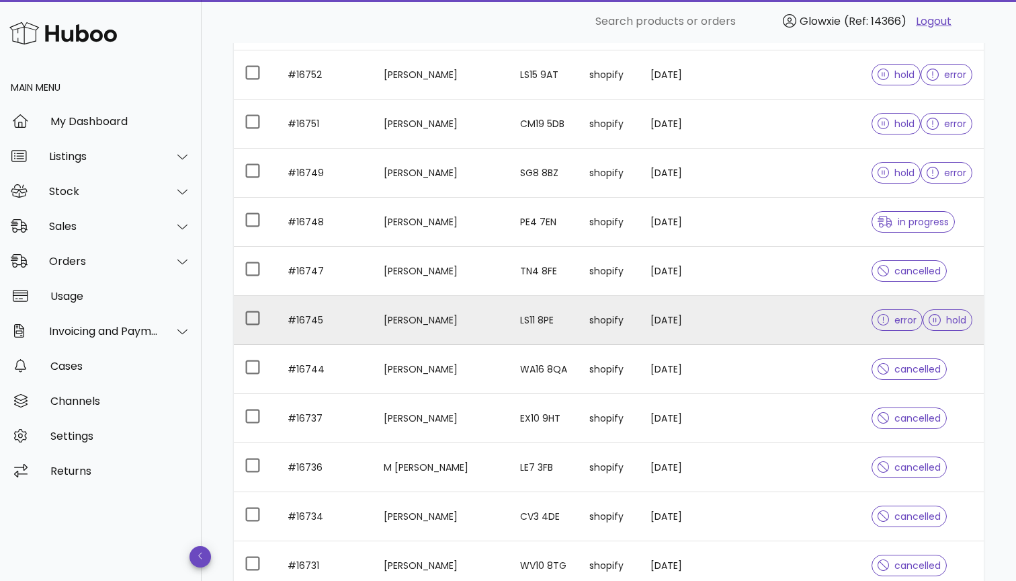
click at [589, 321] on td "shopify" at bounding box center [609, 320] width 61 height 49
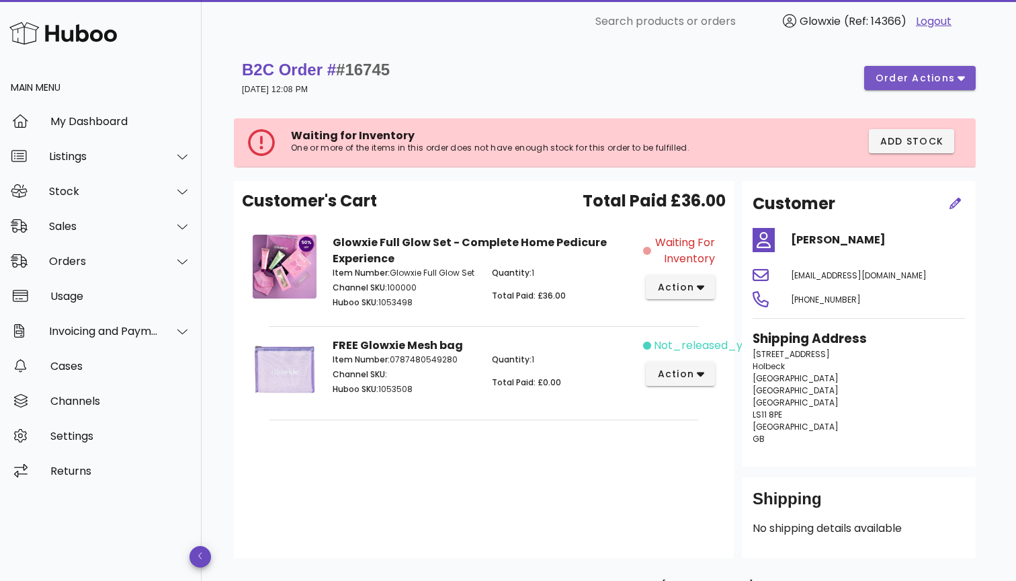
click at [934, 79] on span "order actions" at bounding box center [915, 78] width 81 height 14
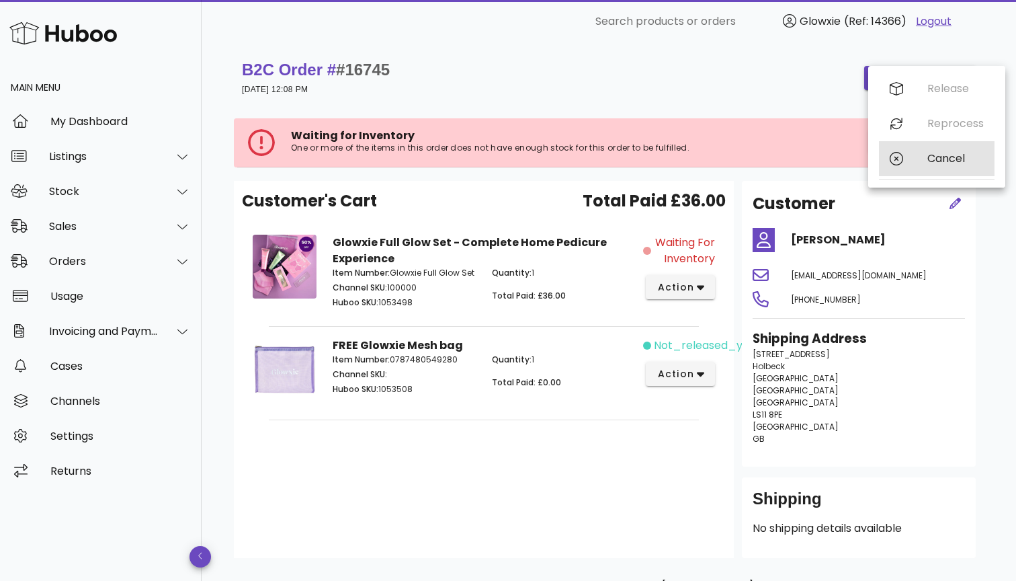
click at [914, 163] on div "Cancel" at bounding box center [937, 158] width 116 height 35
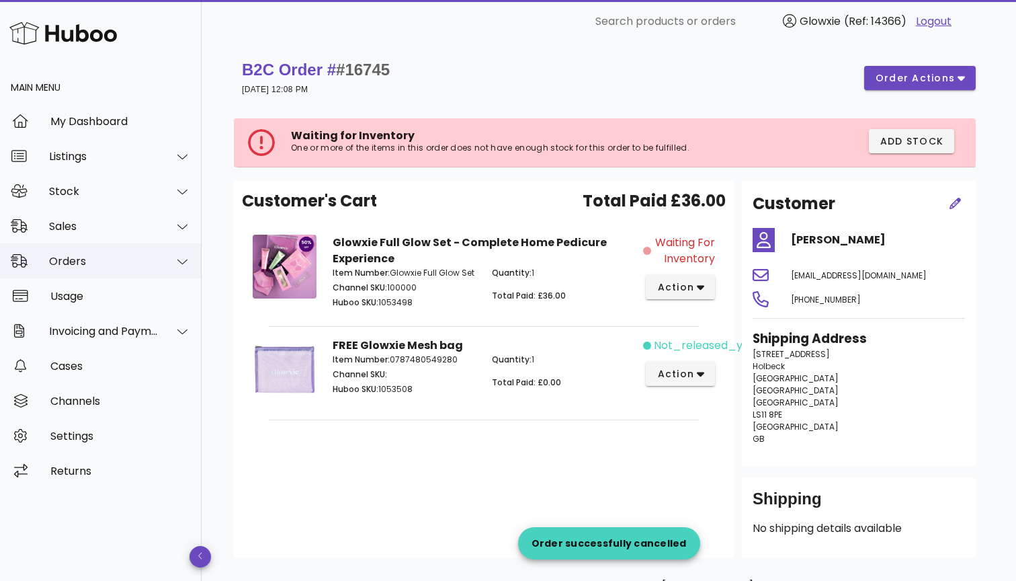
click at [140, 267] on div "Orders" at bounding box center [104, 261] width 110 height 13
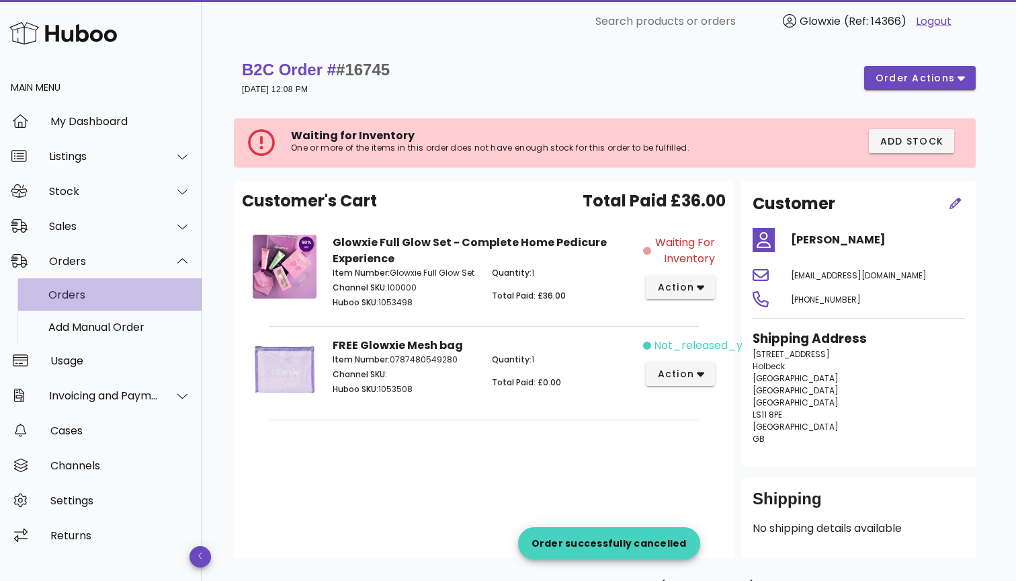
click at [143, 291] on div "Orders" at bounding box center [119, 294] width 142 height 13
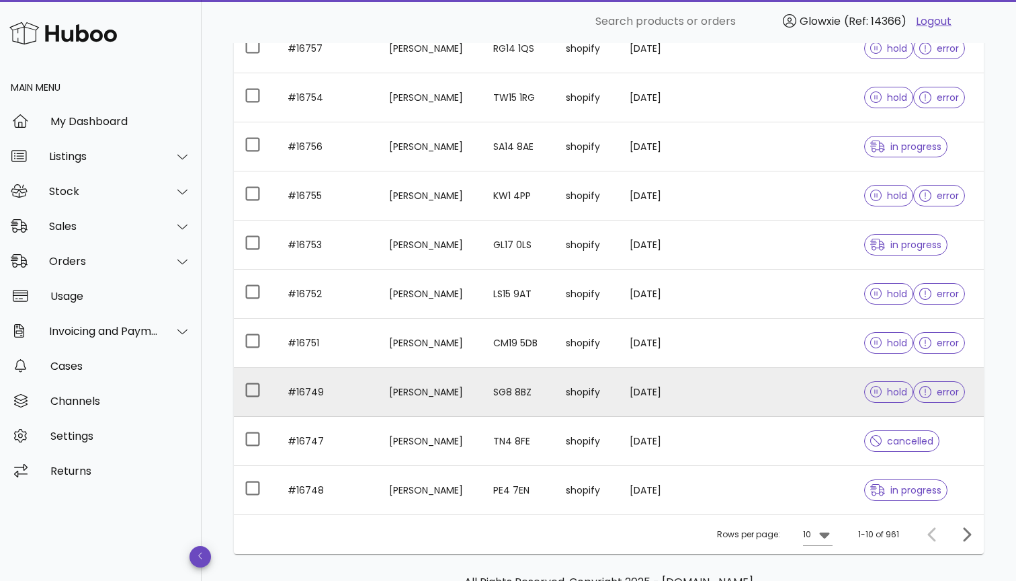
scroll to position [192, 0]
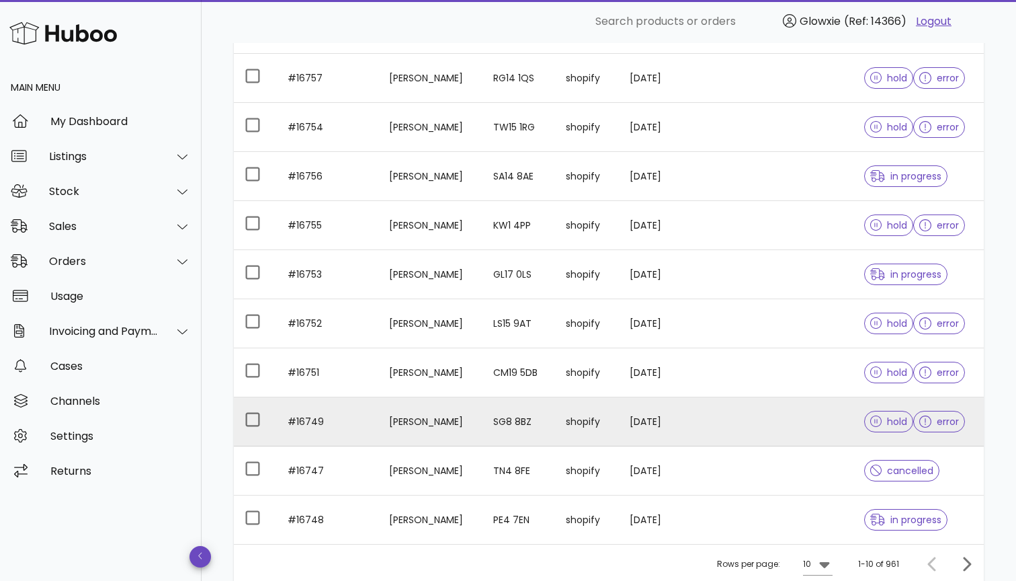
click at [589, 412] on td "shopify" at bounding box center [587, 421] width 65 height 49
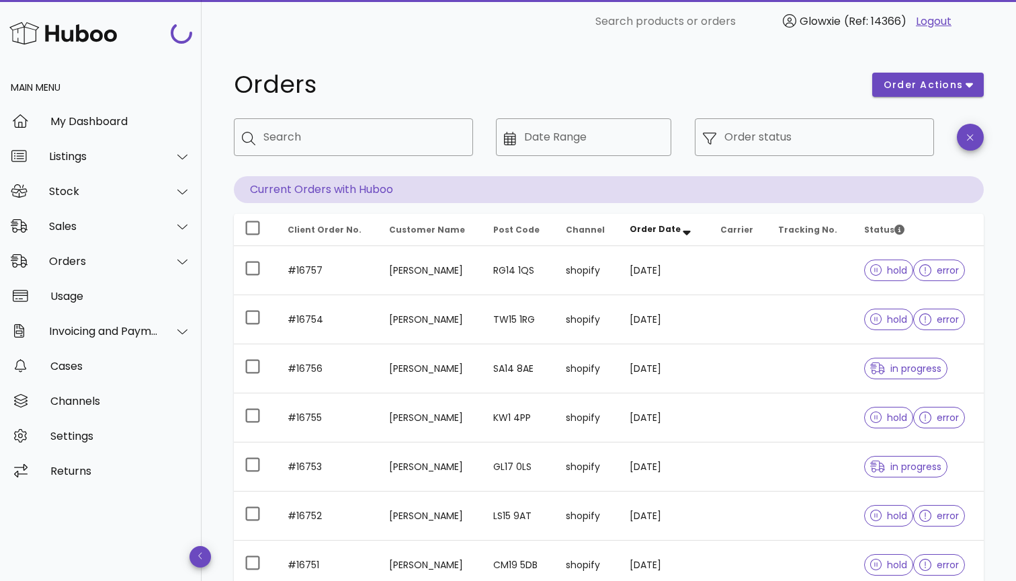
scroll to position [192, 0]
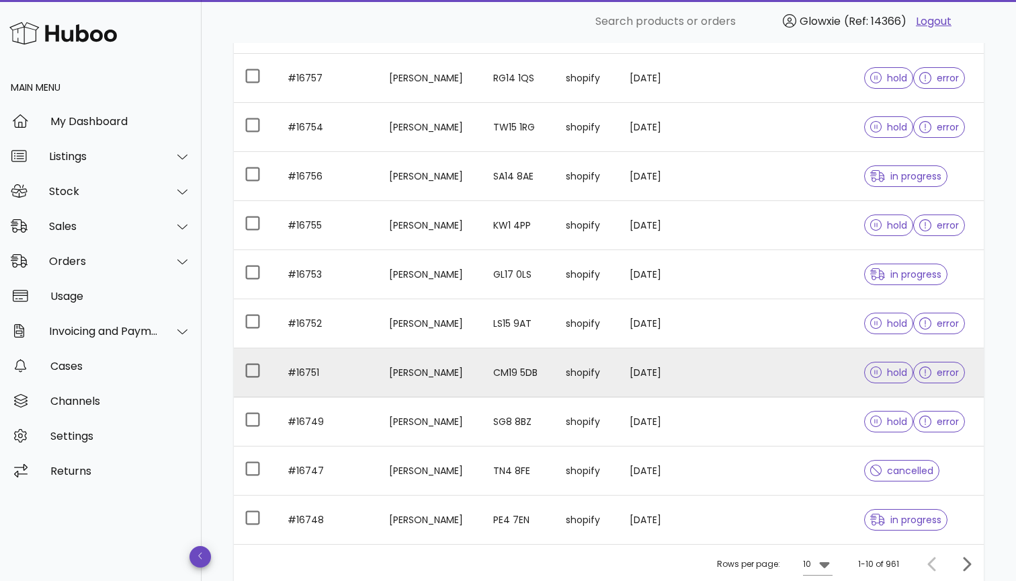
click at [446, 370] on td "[PERSON_NAME]" at bounding box center [430, 372] width 104 height 49
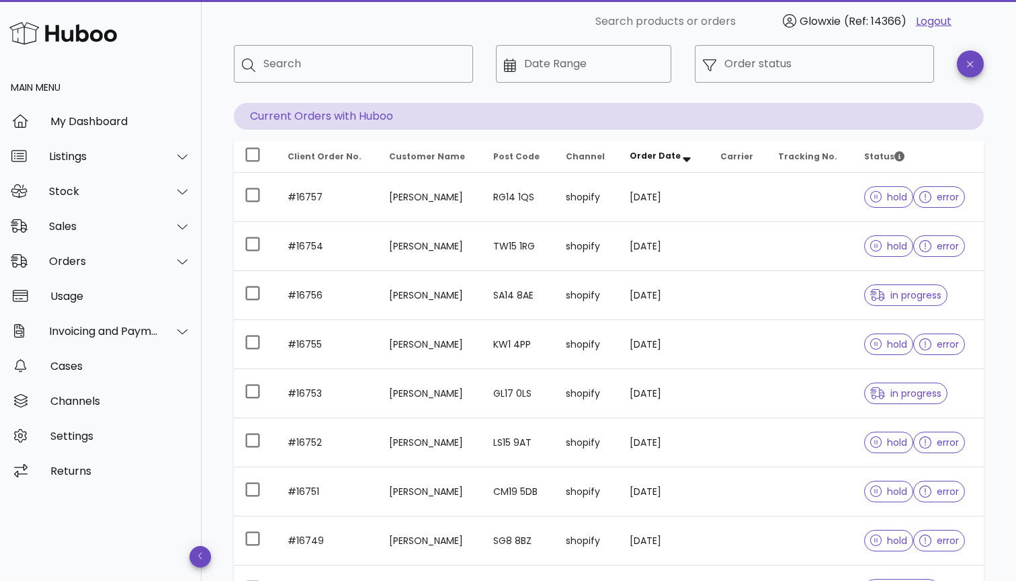
scroll to position [54, 0]
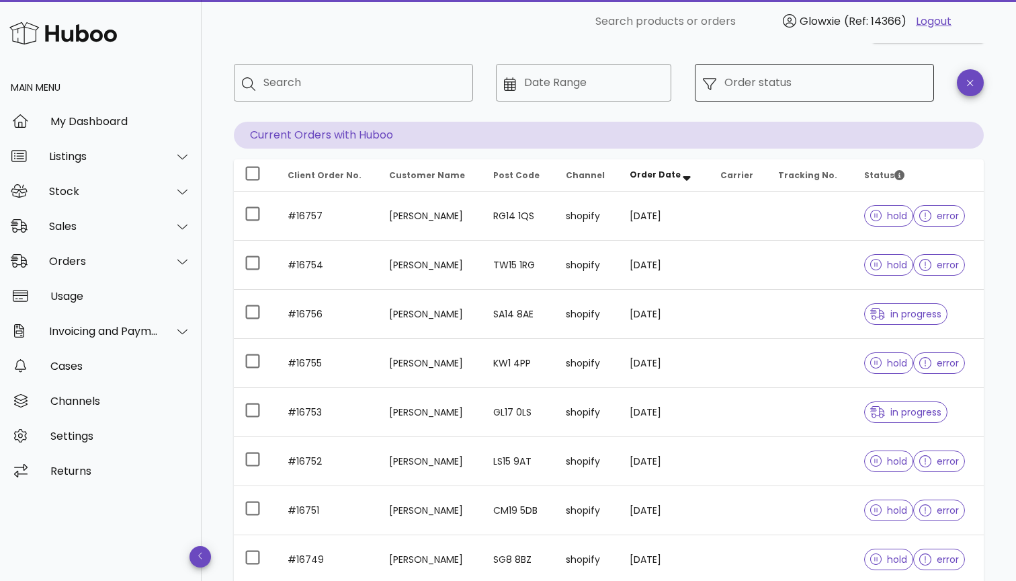
click at [865, 99] on div "Order status" at bounding box center [826, 83] width 202 height 38
click at [709, 83] on icon at bounding box center [709, 83] width 13 height 13
click at [839, 75] on input "Order status" at bounding box center [826, 83] width 202 height 22
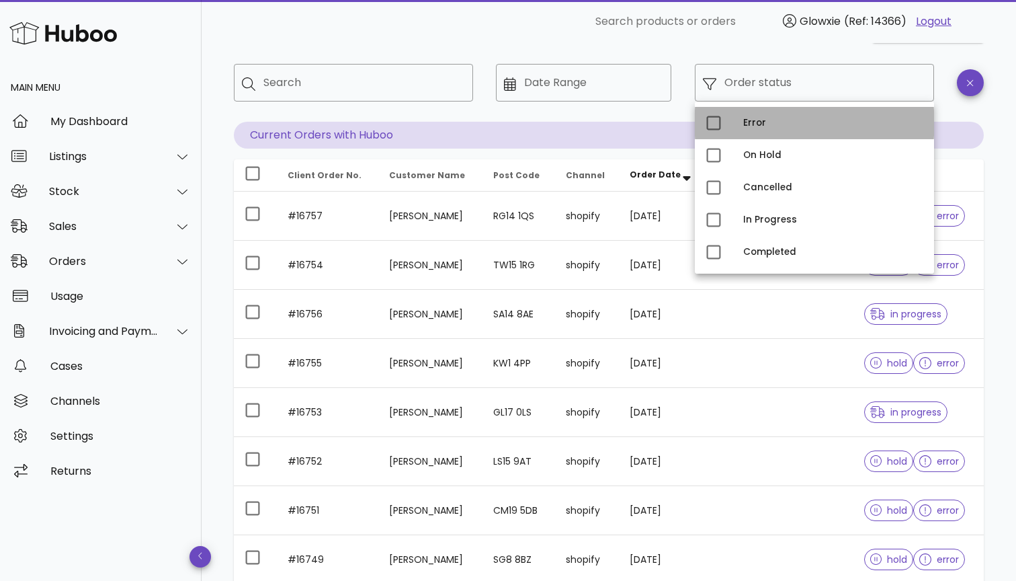
click at [794, 132] on div "Error" at bounding box center [833, 123] width 180 height 22
type input "**********"
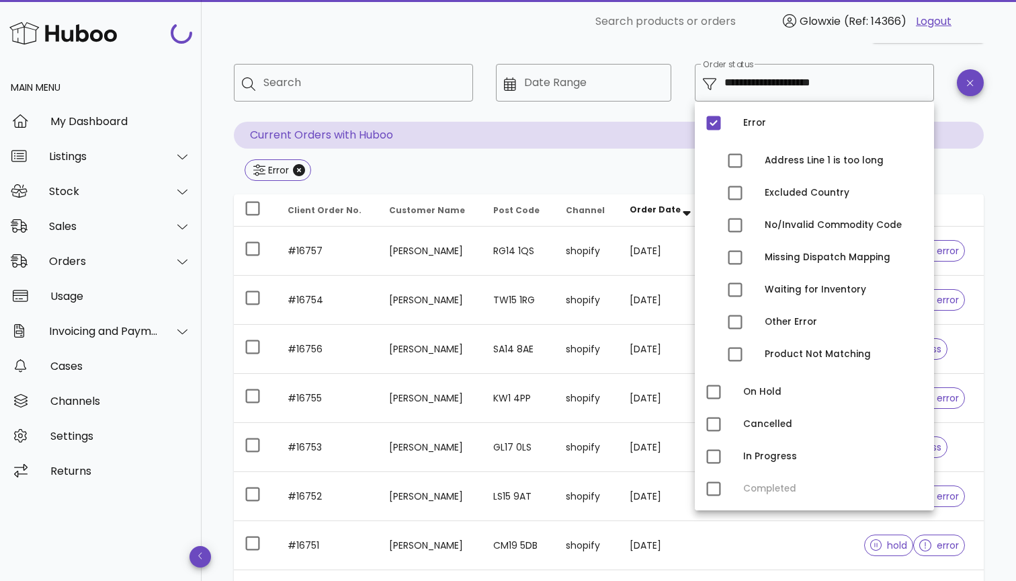
click at [988, 153] on div "**********" at bounding box center [609, 427] width 815 height 876
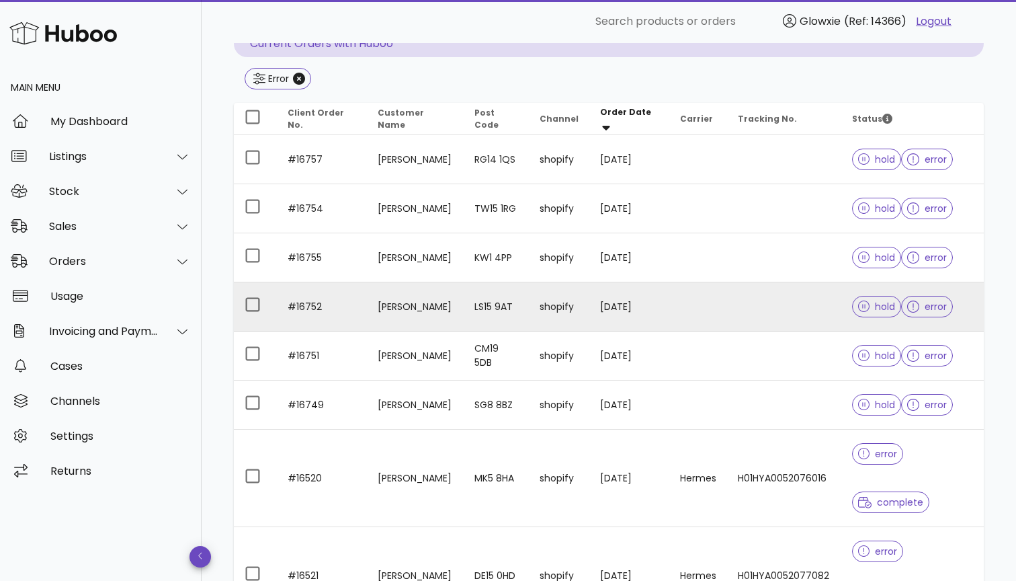
scroll to position [144, 0]
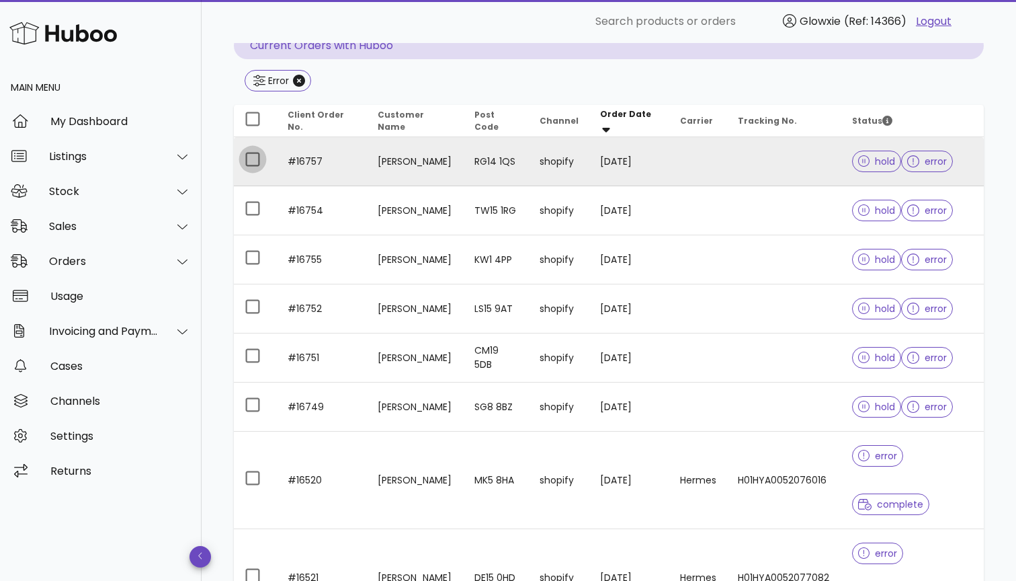
click at [256, 163] on div at bounding box center [252, 159] width 23 height 23
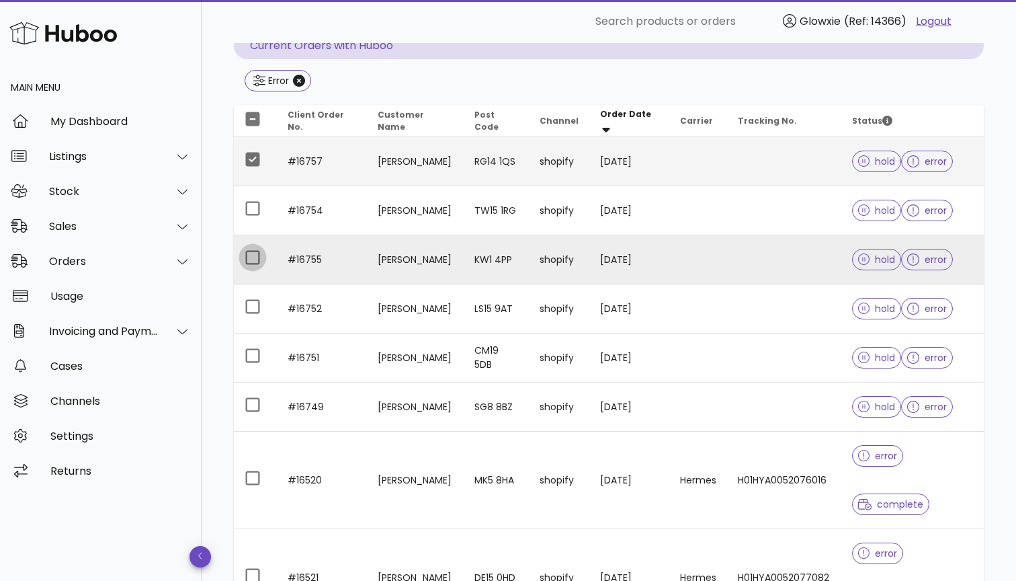
click at [254, 259] on div at bounding box center [252, 257] width 23 height 23
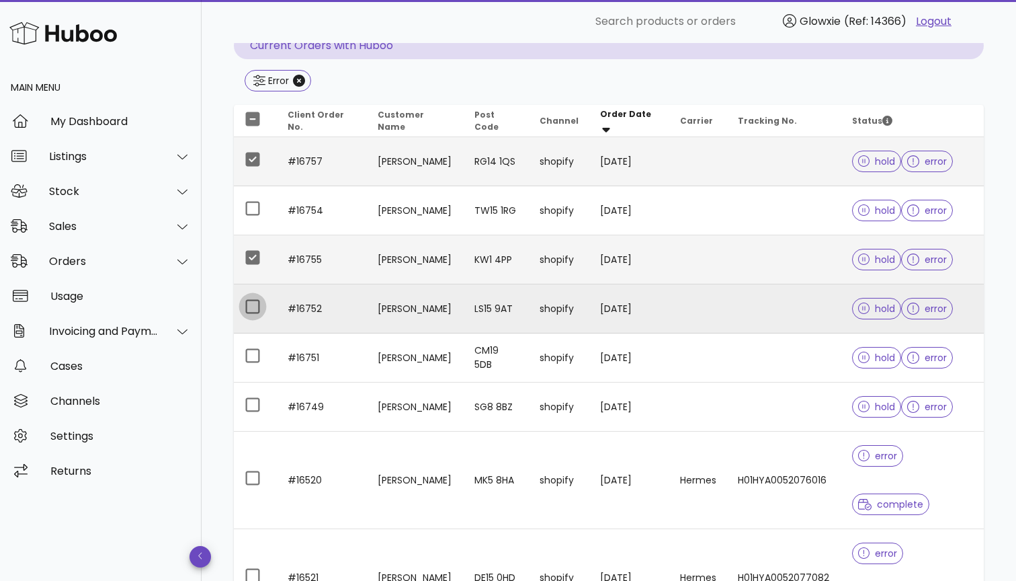
click at [250, 311] on div at bounding box center [252, 306] width 23 height 23
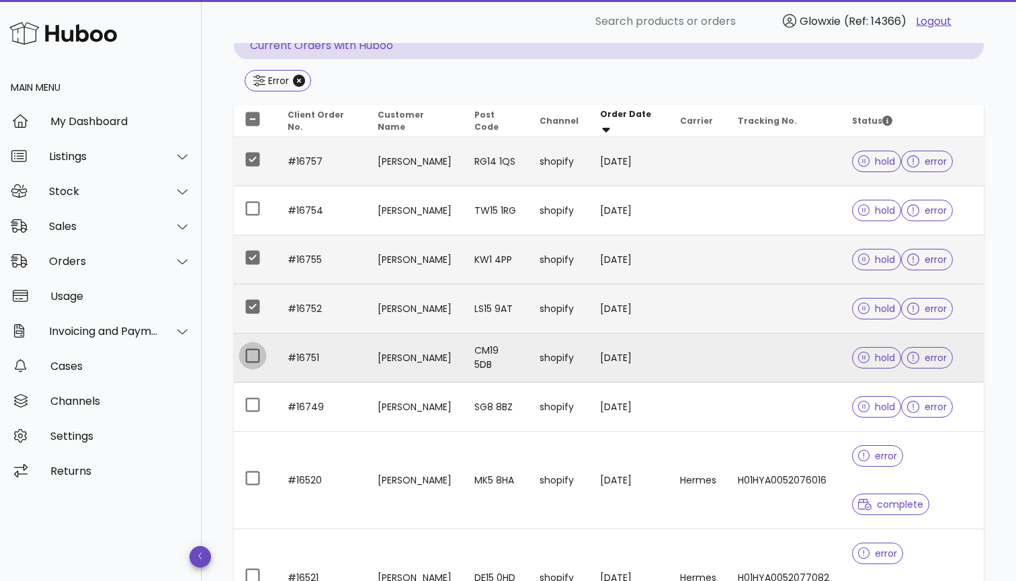
click at [251, 348] on div at bounding box center [252, 355] width 23 height 23
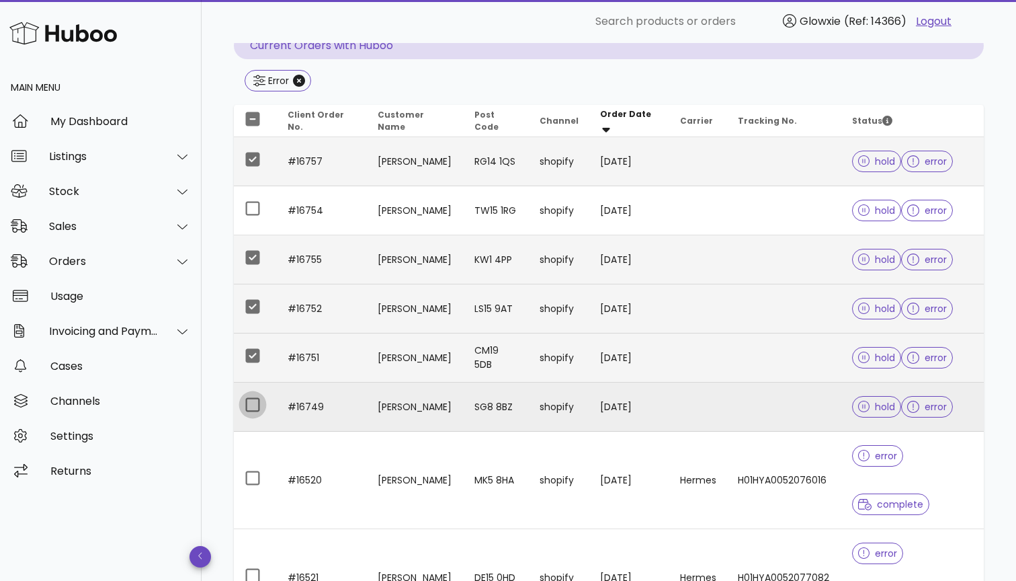
click at [257, 397] on div at bounding box center [252, 404] width 23 height 23
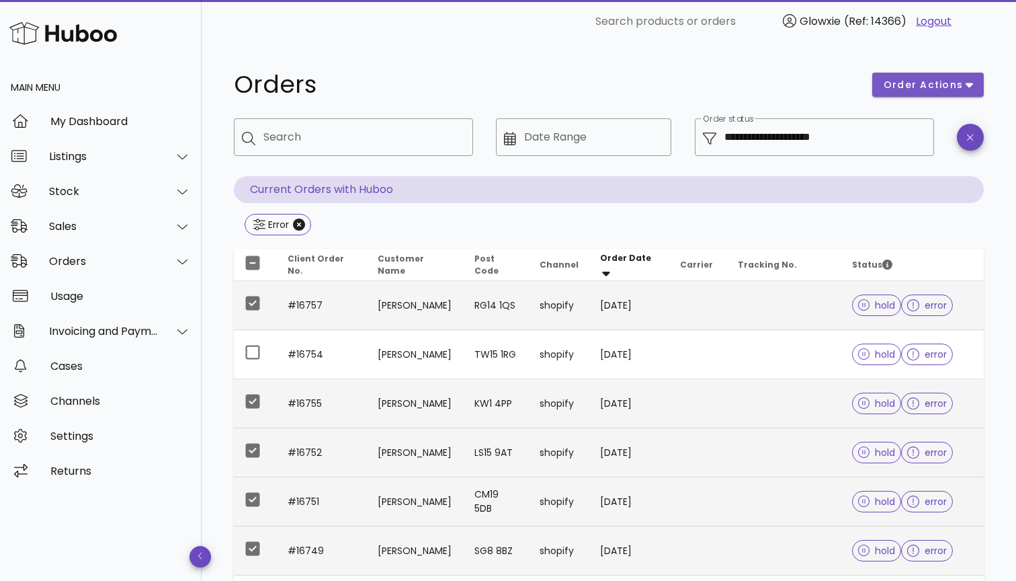
scroll to position [-1, 0]
click at [959, 77] on button "order actions" at bounding box center [928, 85] width 112 height 24
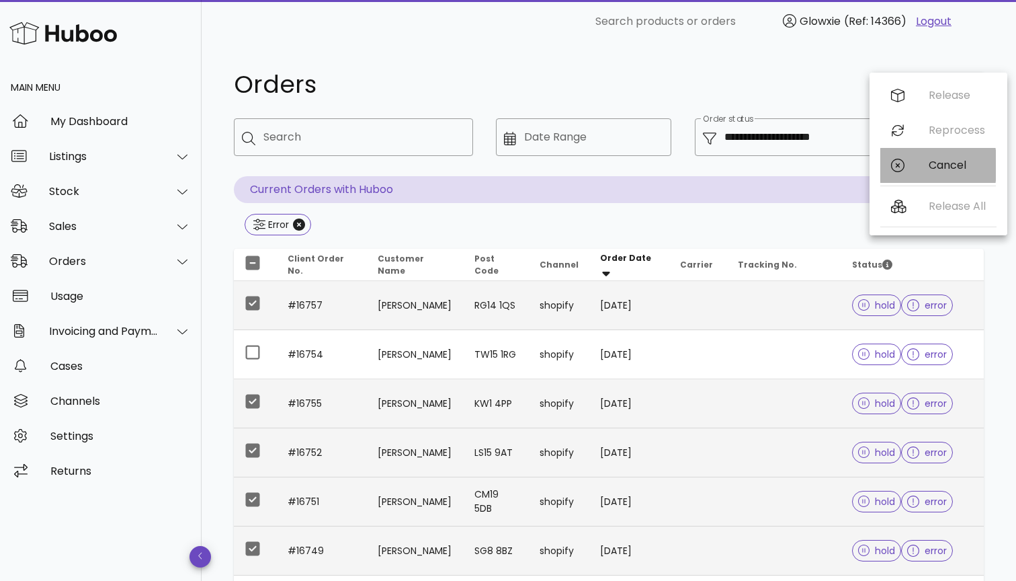
click at [913, 157] on div "Cancel" at bounding box center [938, 165] width 116 height 35
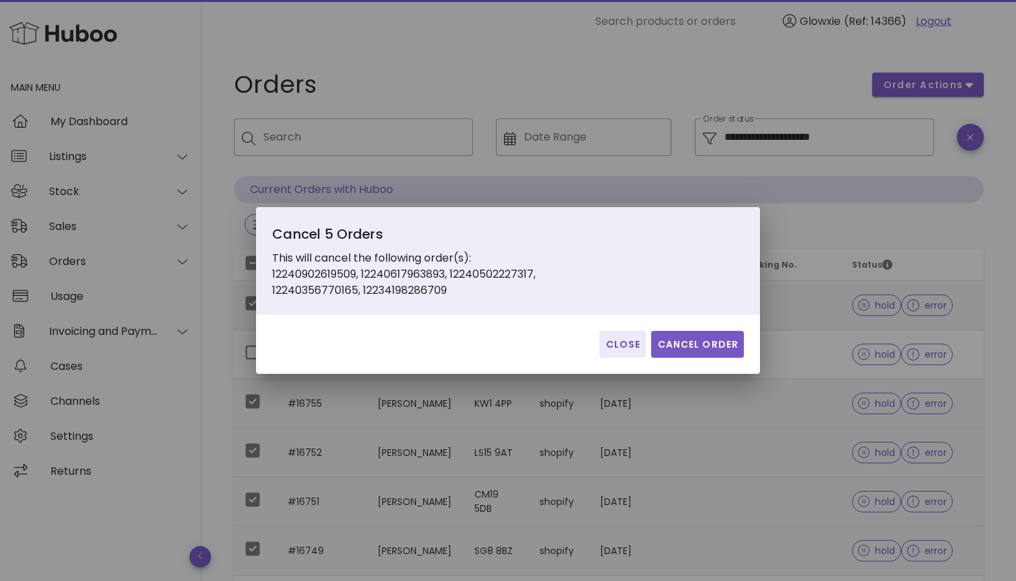
click at [702, 331] on button "Cancel Order" at bounding box center [697, 344] width 93 height 27
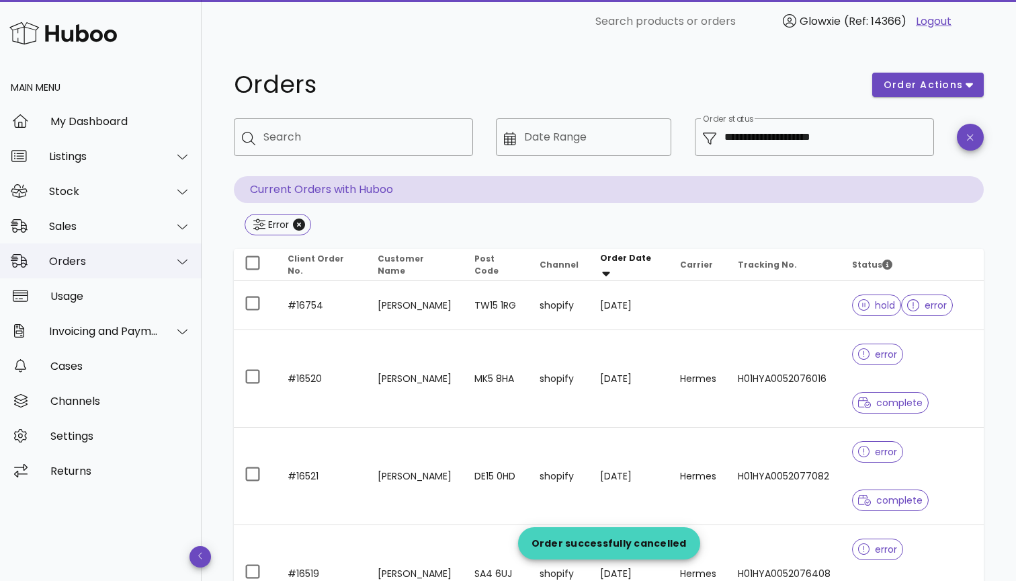
click at [128, 257] on div "Orders" at bounding box center [104, 261] width 110 height 13
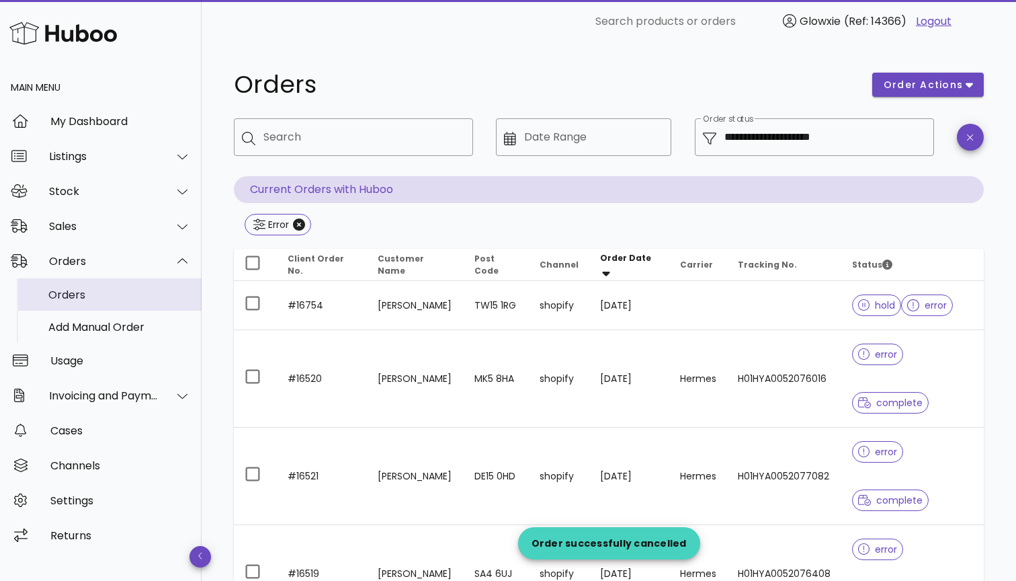
click at [108, 295] on div "Orders" at bounding box center [119, 294] width 142 height 13
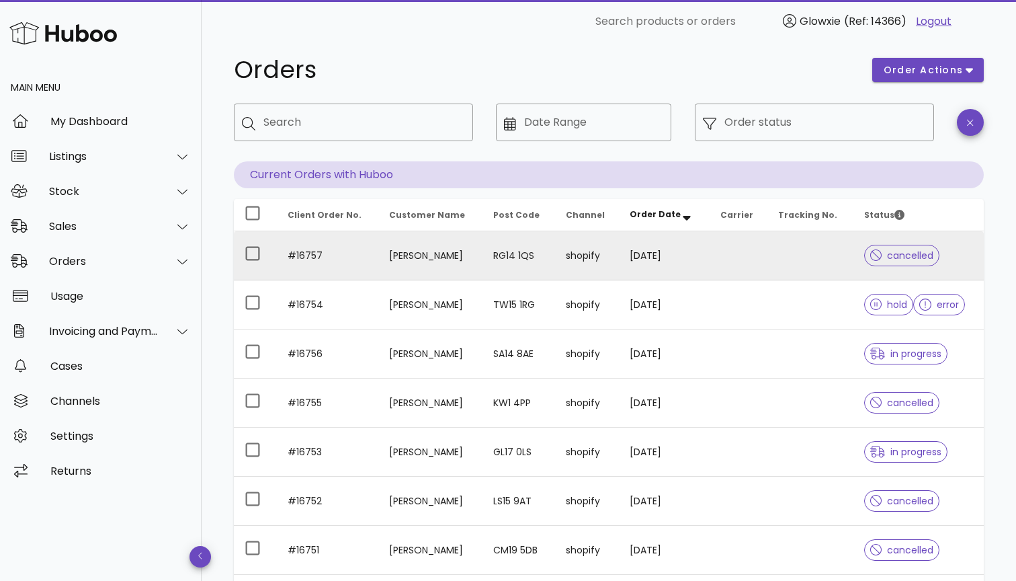
scroll to position [15, 0]
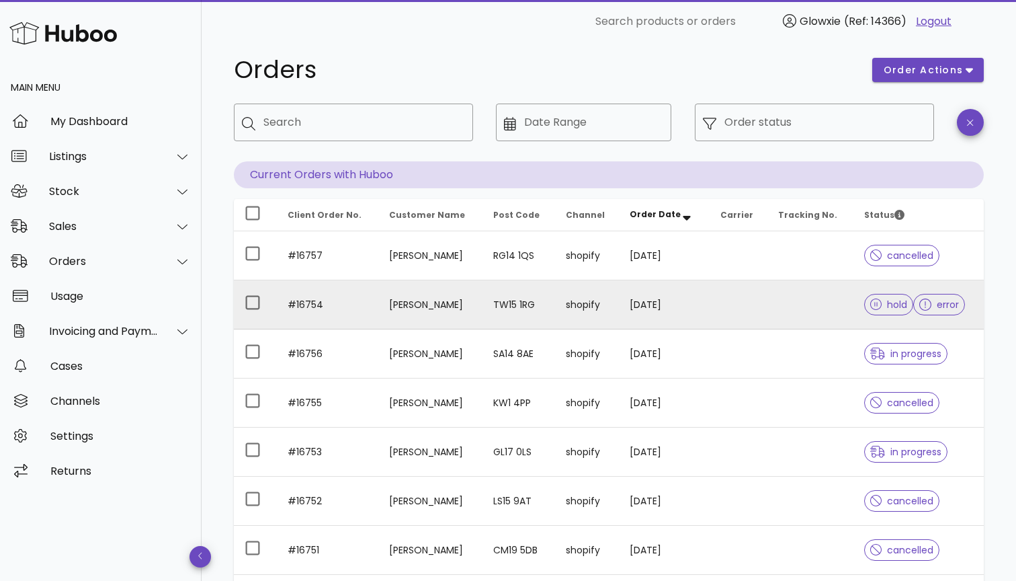
click at [724, 296] on td at bounding box center [739, 304] width 58 height 49
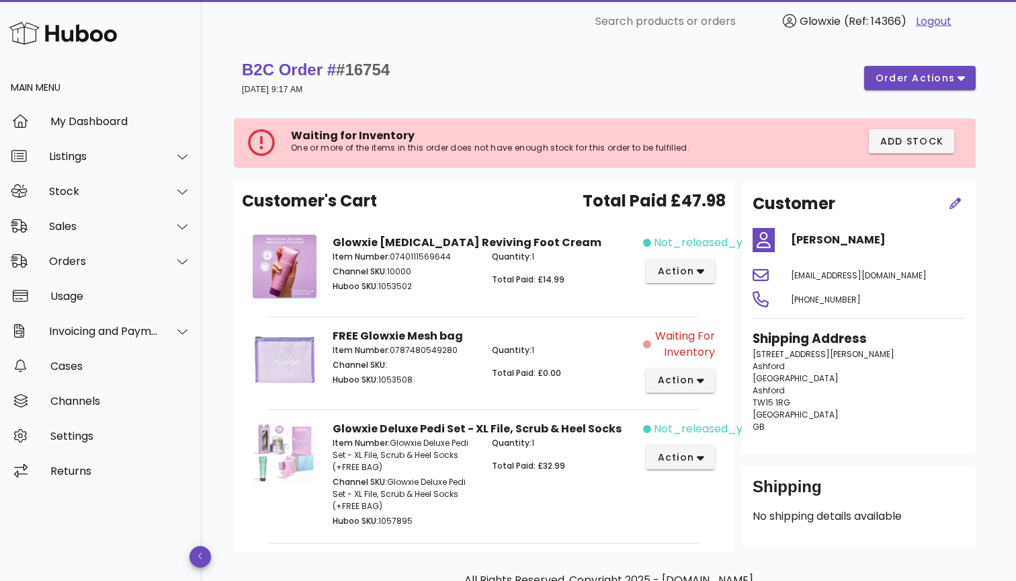
drag, startPoint x: 876, startPoint y: 239, endPoint x: 783, endPoint y: 242, distance: 92.8
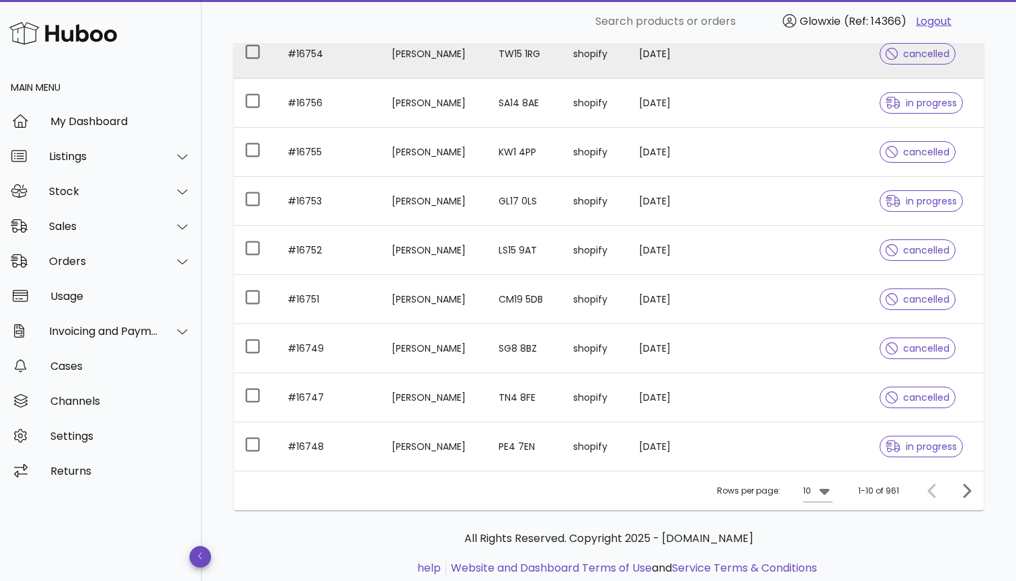
scroll to position [271, 0]
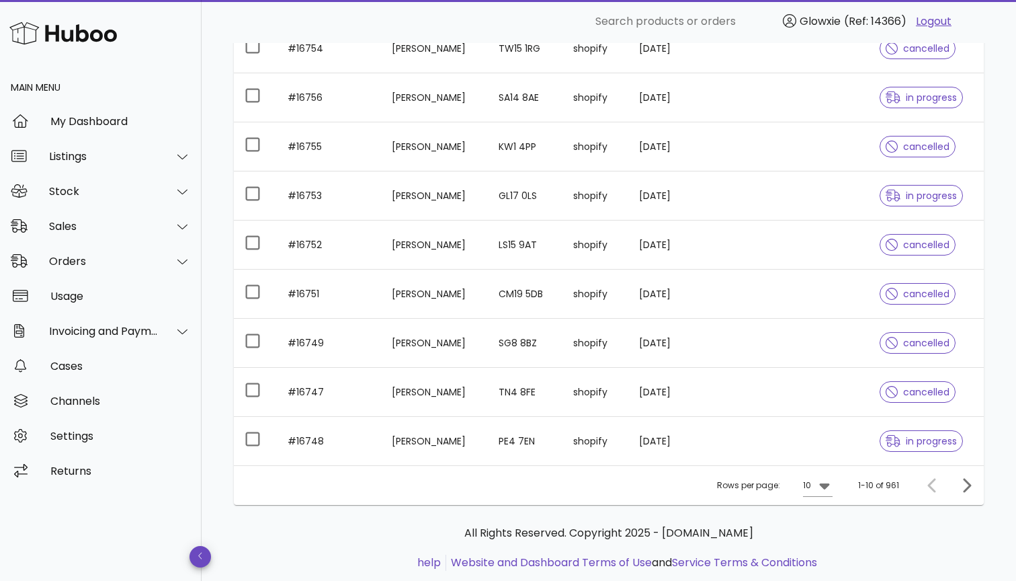
click at [796, 488] on div "Rows per page: 10" at bounding box center [775, 485] width 116 height 39
click at [818, 487] on div at bounding box center [823, 485] width 19 height 16
click at [820, 525] on div "25" at bounding box center [822, 518] width 13 height 13
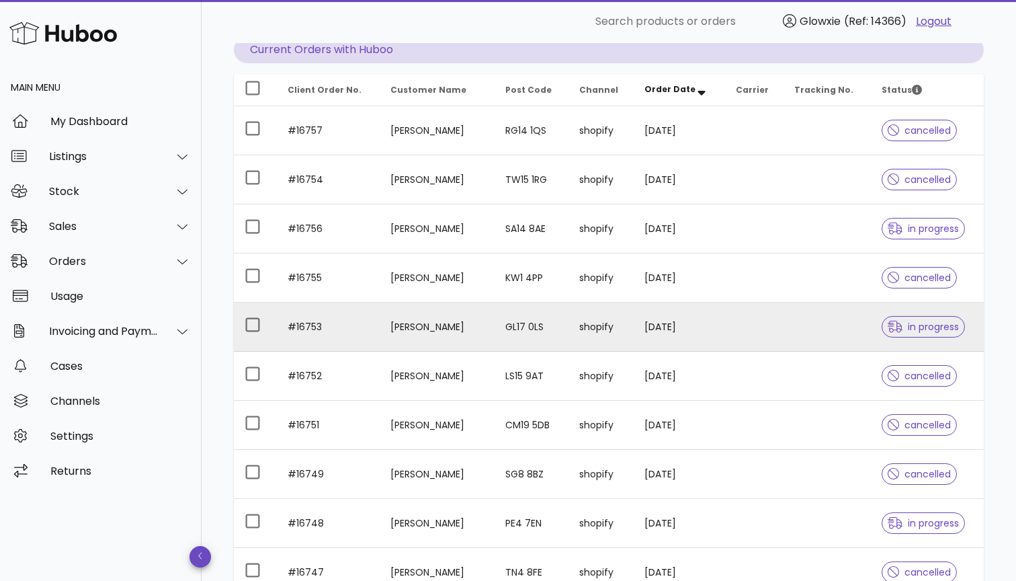
scroll to position [137, 0]
